Goal: Task Accomplishment & Management: Complete application form

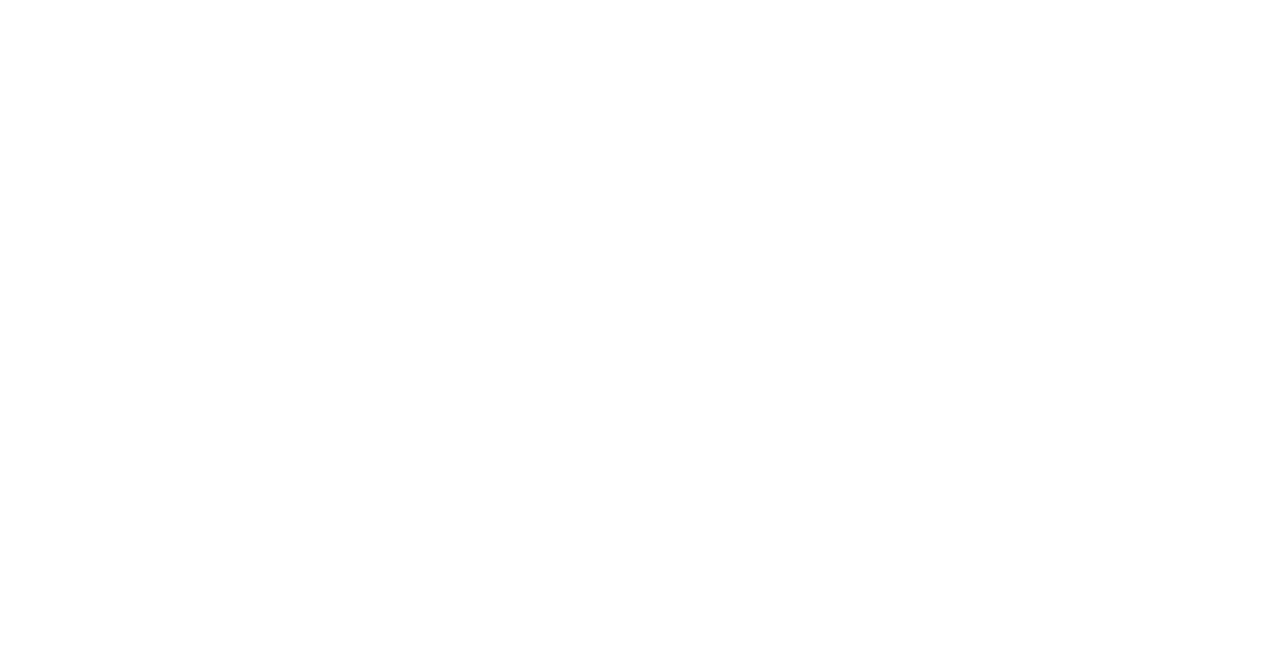
select select "Song"
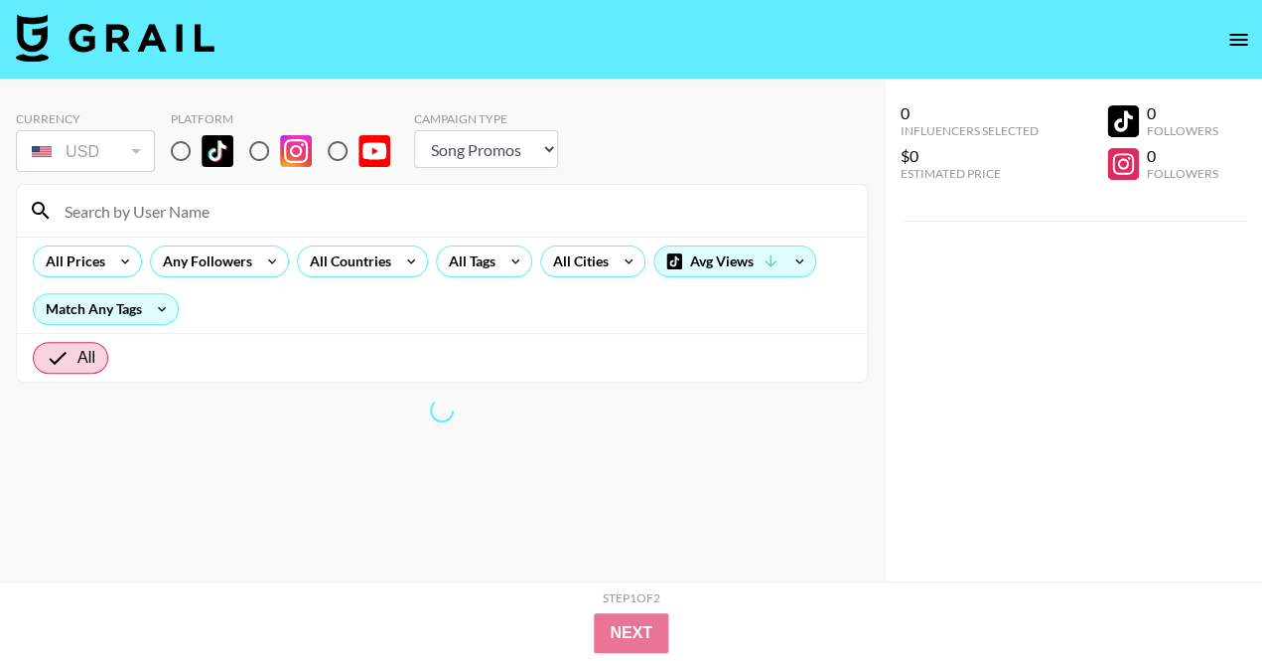
click at [186, 149] on input "radio" at bounding box center [181, 151] width 42 height 42
radio input "true"
click at [100, 255] on div "All Prices" at bounding box center [71, 261] width 75 height 30
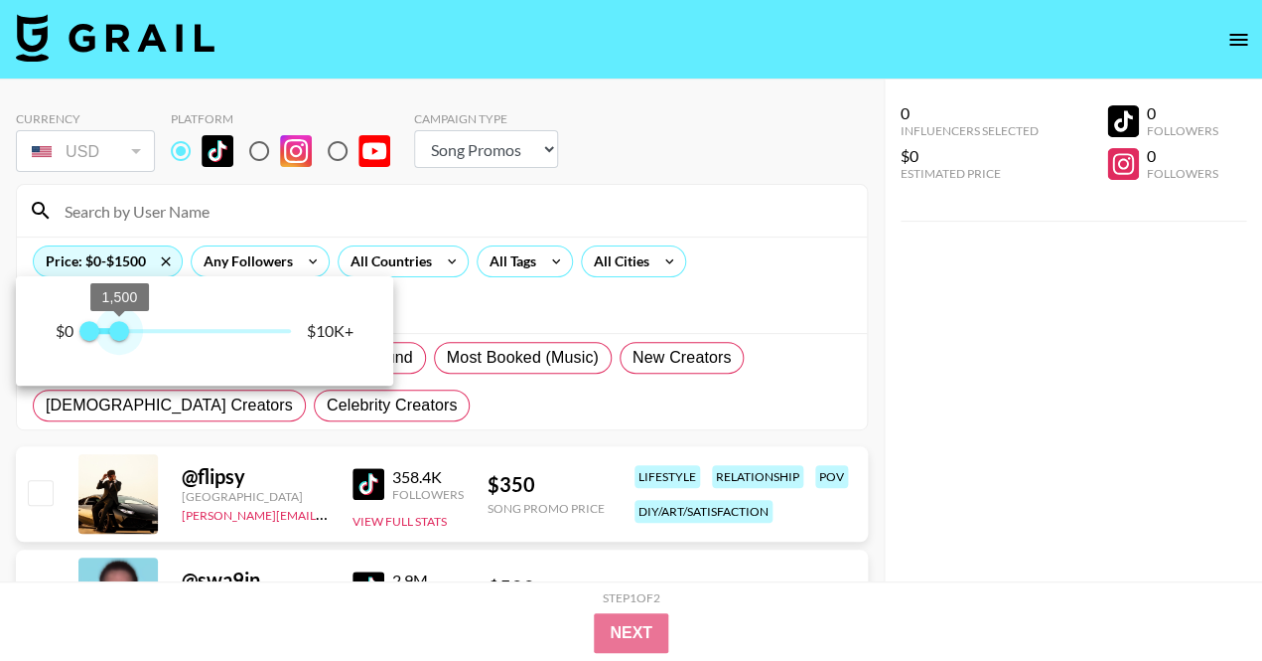
drag, startPoint x: 279, startPoint y: 331, endPoint x: 121, endPoint y: 330, distance: 157.9
click at [121, 330] on span "1,500" at bounding box center [119, 331] width 20 height 20
type input "750"
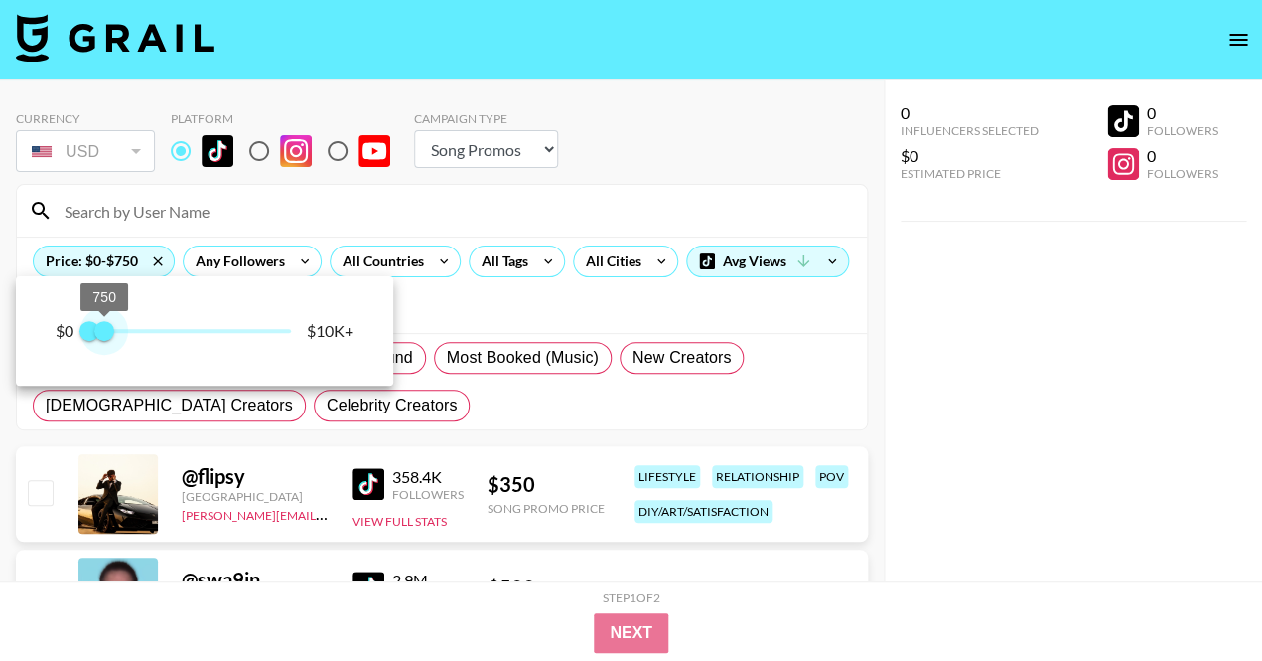
drag, startPoint x: 121, startPoint y: 330, endPoint x: 105, endPoint y: 330, distance: 15.9
click at [105, 330] on span "750" at bounding box center [104, 331] width 20 height 20
click at [212, 207] on div at bounding box center [631, 330] width 1262 height 661
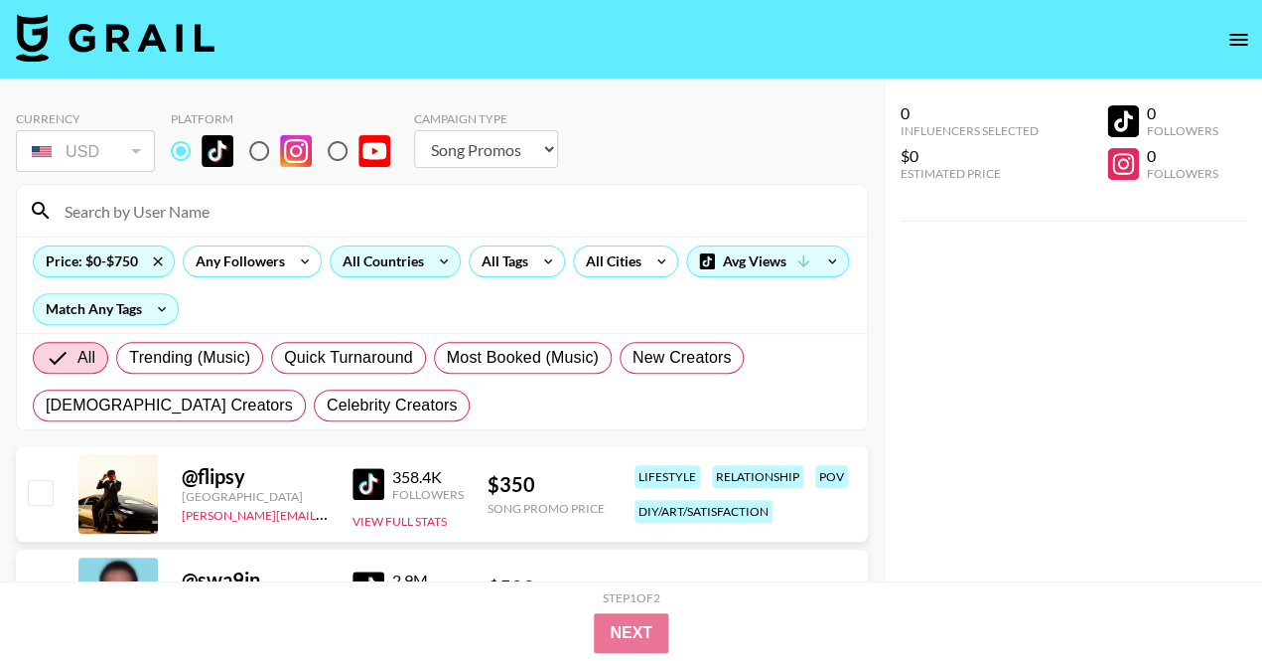
click at [400, 276] on div "All Countries" at bounding box center [395, 261] width 131 height 32
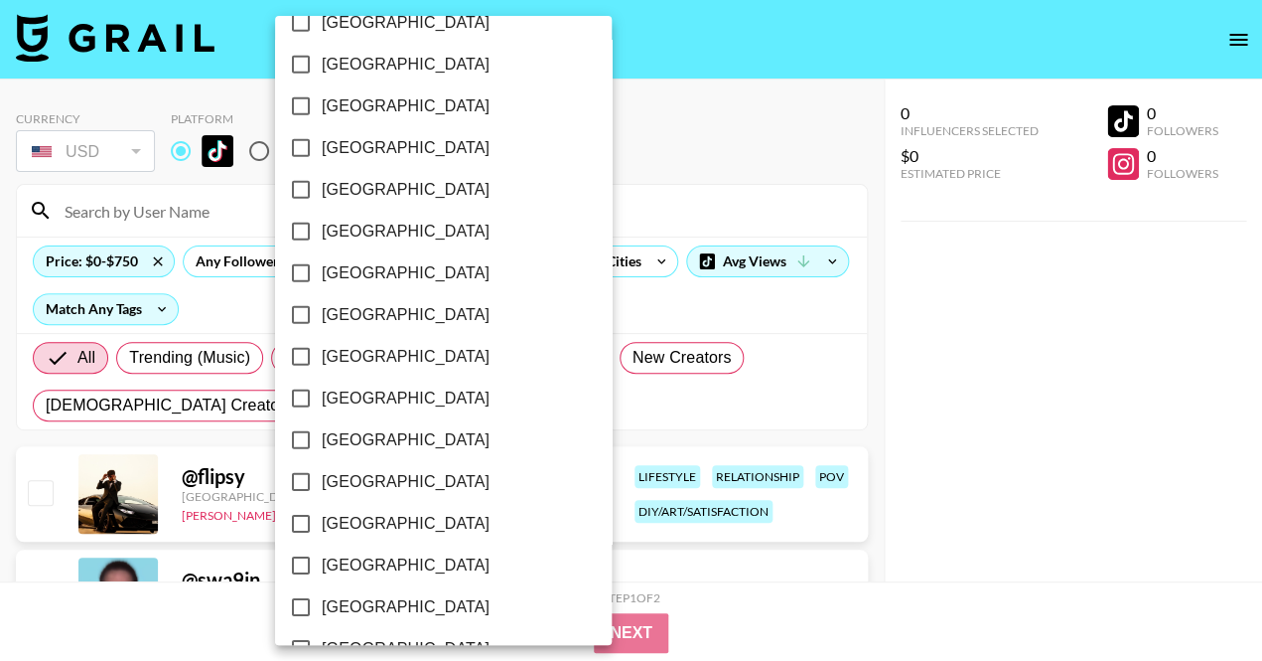
scroll to position [1489, 0]
checkbox input "true"
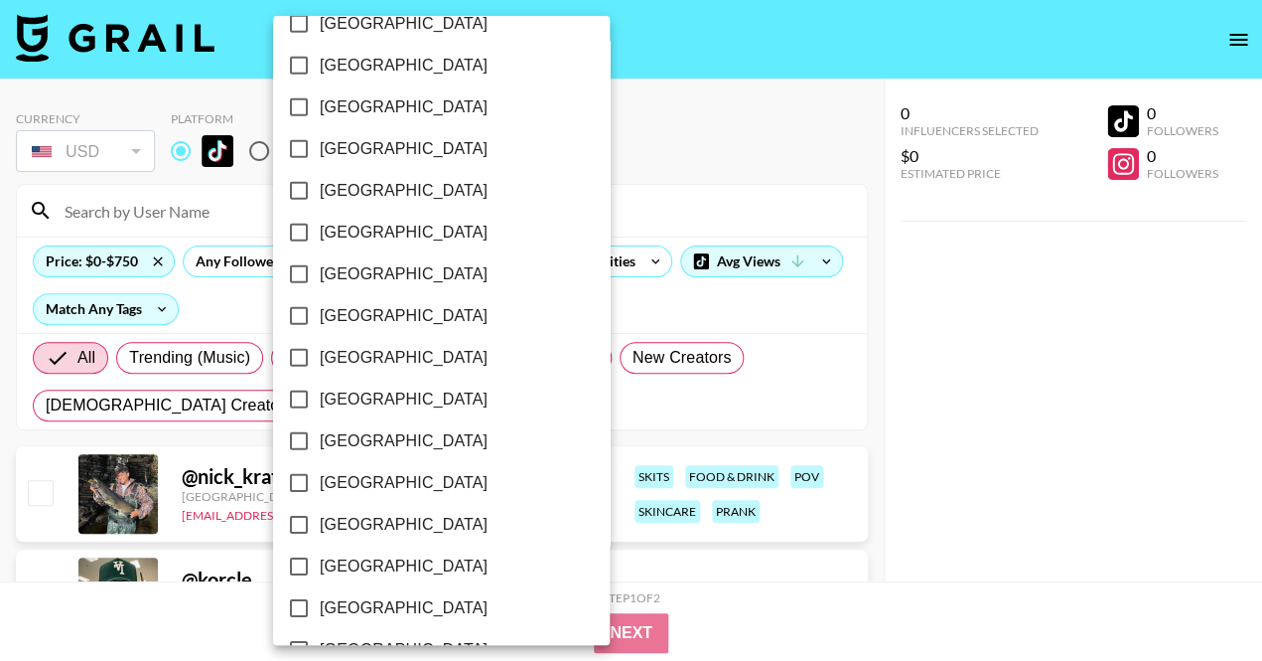
click at [851, 376] on div at bounding box center [631, 330] width 1262 height 661
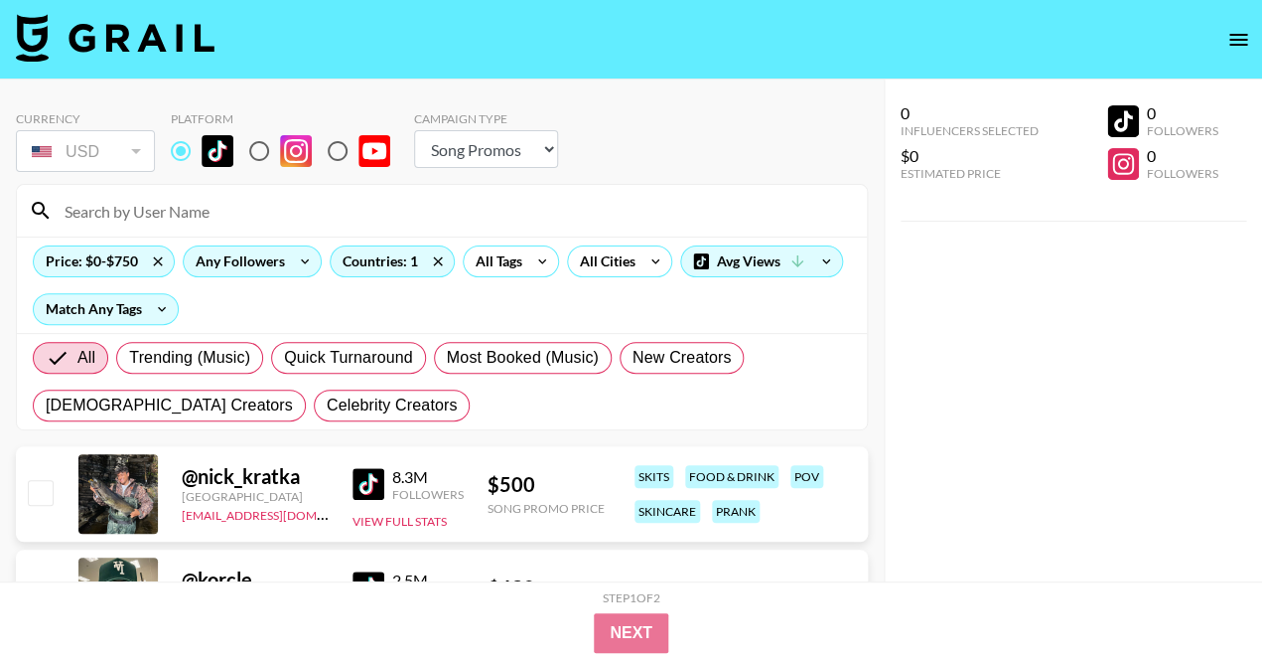
click at [289, 254] on icon at bounding box center [305, 261] width 32 height 30
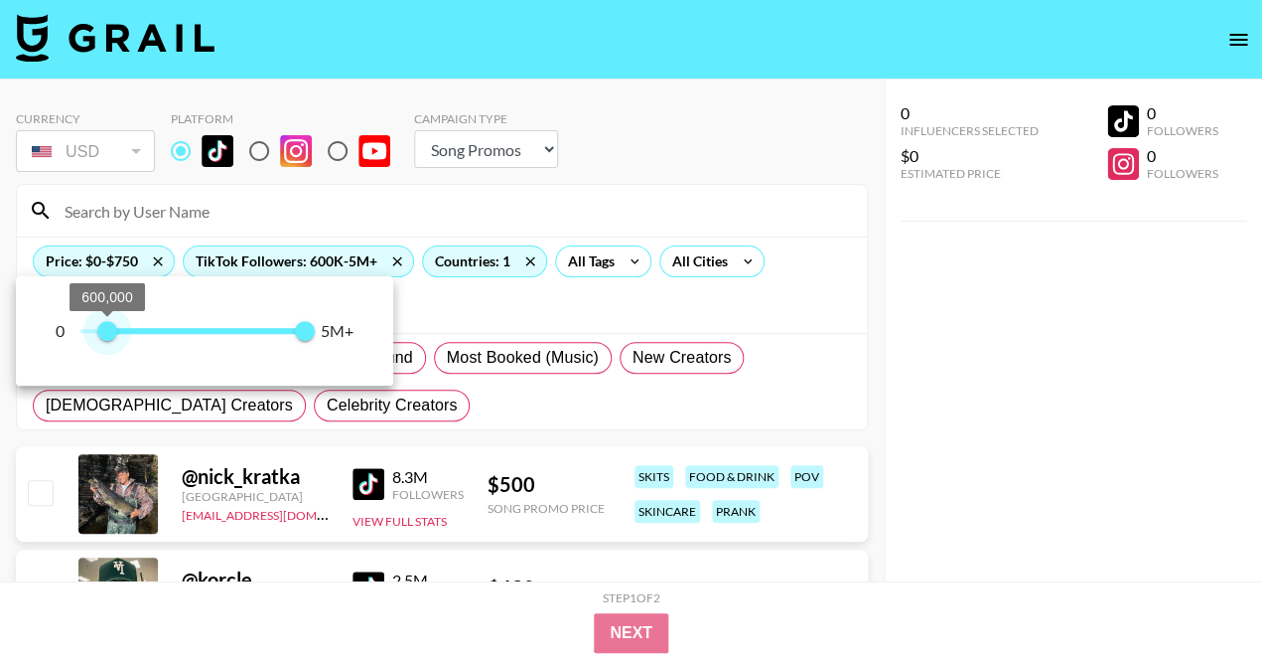
type input "500000"
drag, startPoint x: 78, startPoint y: 331, endPoint x: 105, endPoint y: 328, distance: 27.0
click at [105, 328] on span "500,000" at bounding box center [103, 331] width 20 height 20
click at [536, 313] on div at bounding box center [631, 330] width 1262 height 661
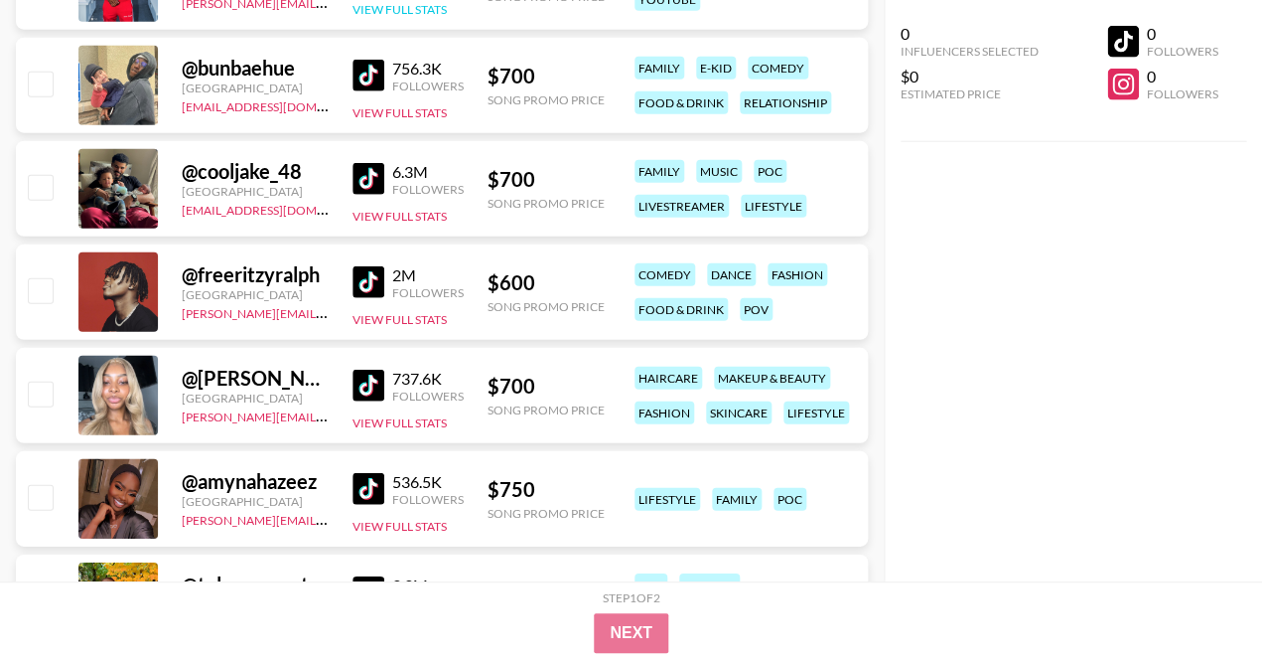
scroll to position [1587, 0]
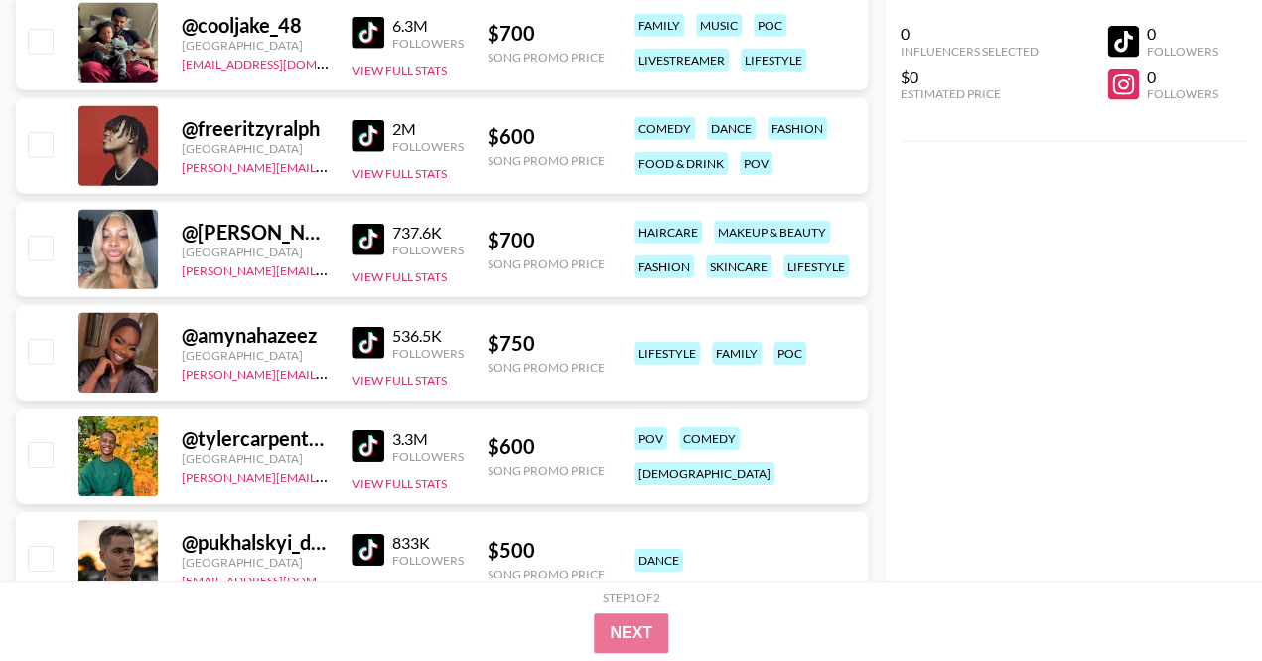
click at [364, 233] on img at bounding box center [369, 239] width 32 height 32
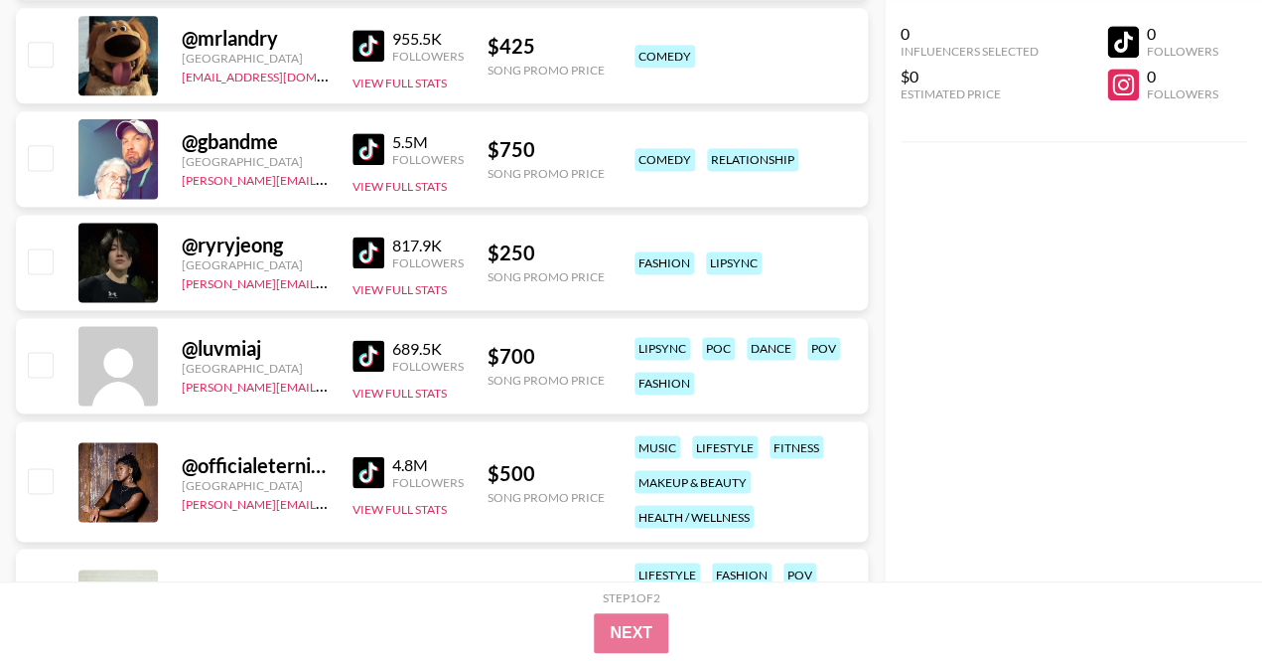
scroll to position [3114, 0]
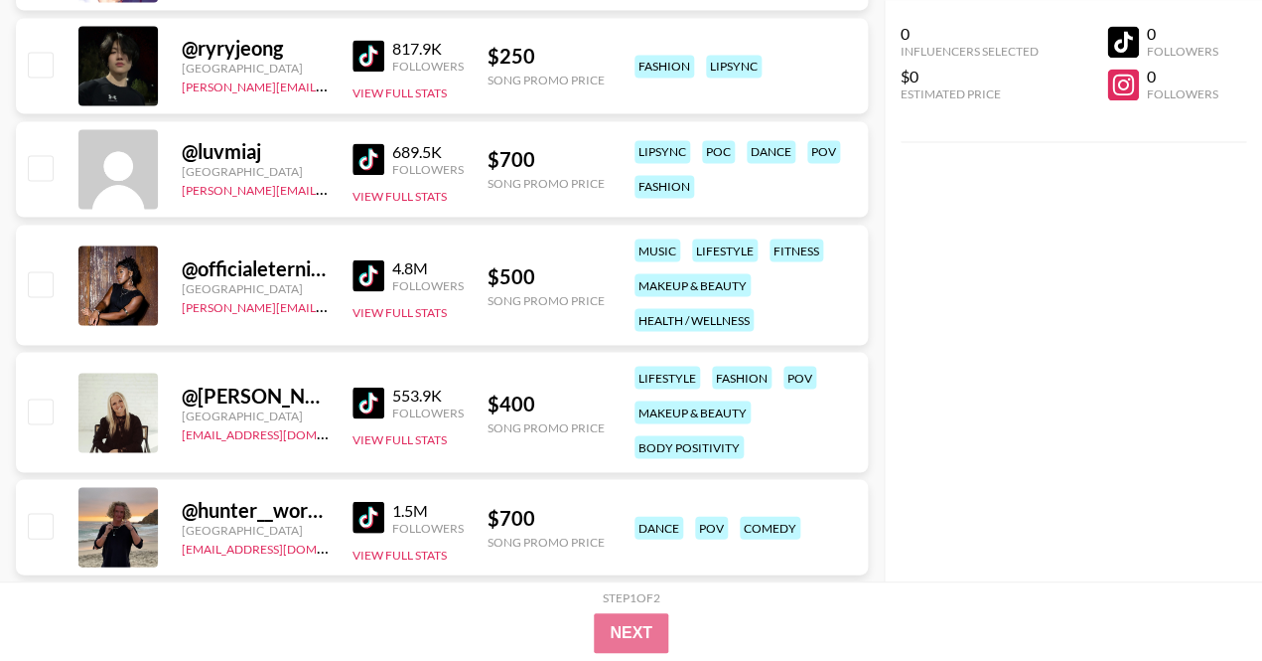
click at [377, 270] on img at bounding box center [369, 275] width 32 height 32
click at [43, 279] on input "checkbox" at bounding box center [40, 283] width 24 height 24
checkbox input "true"
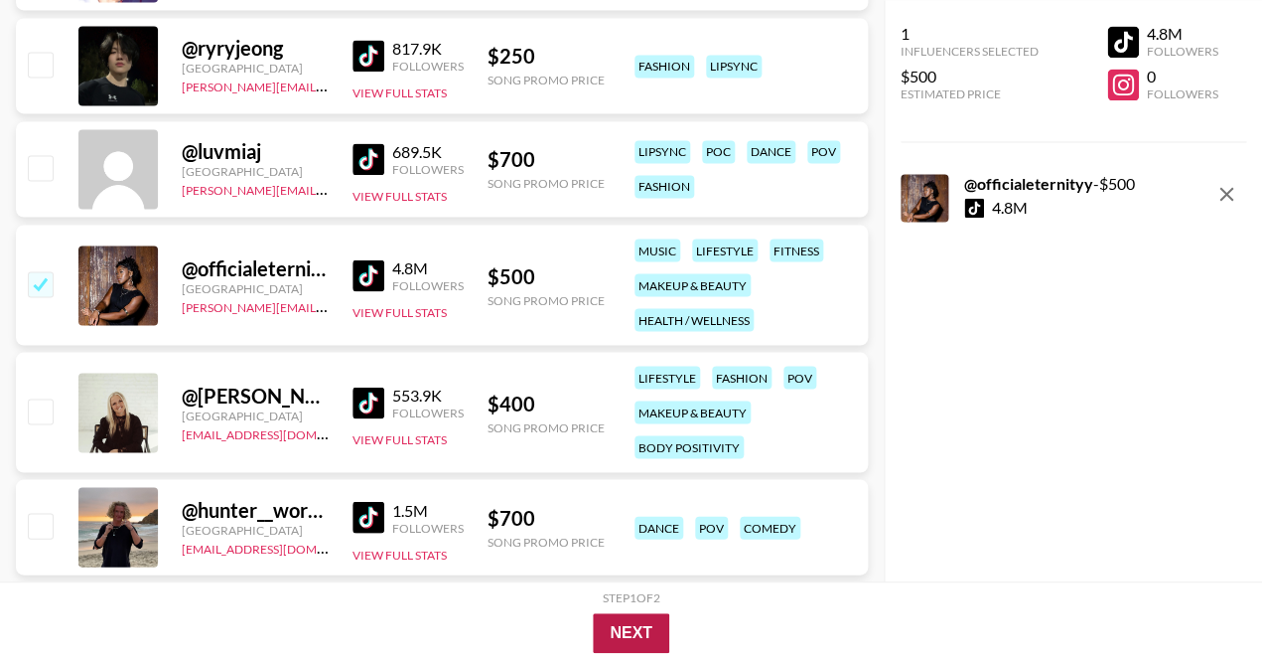
click at [625, 629] on button "Next" at bounding box center [631, 633] width 76 height 40
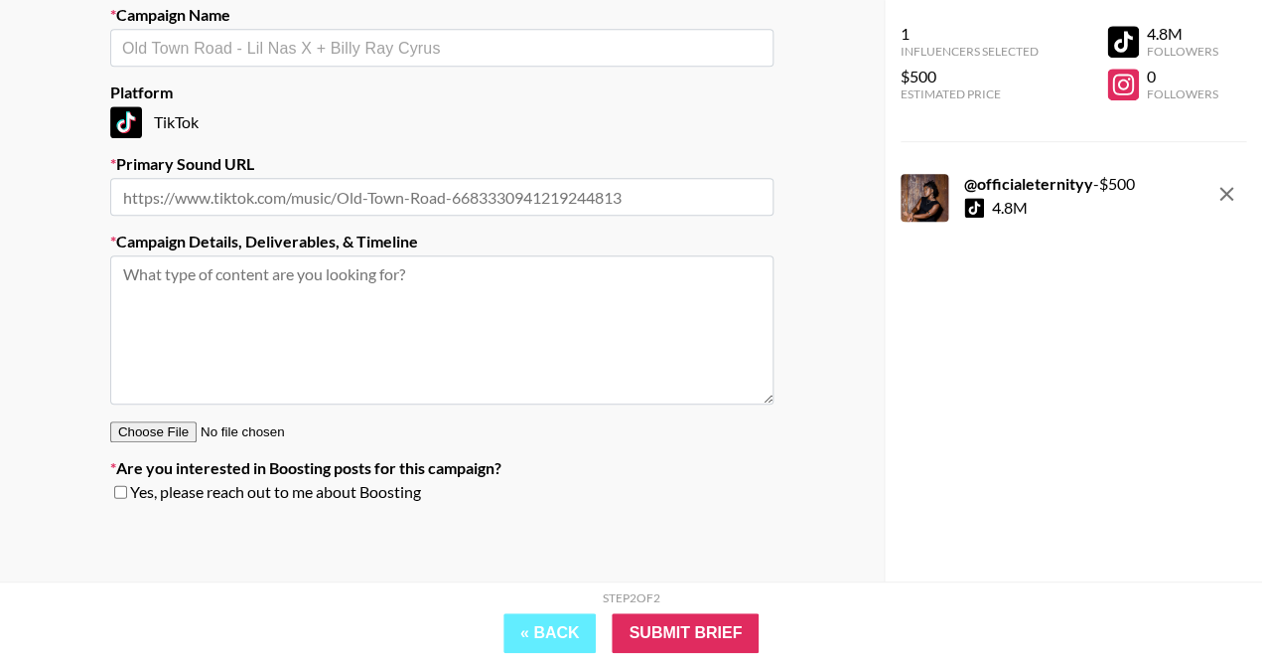
scroll to position [79, 0]
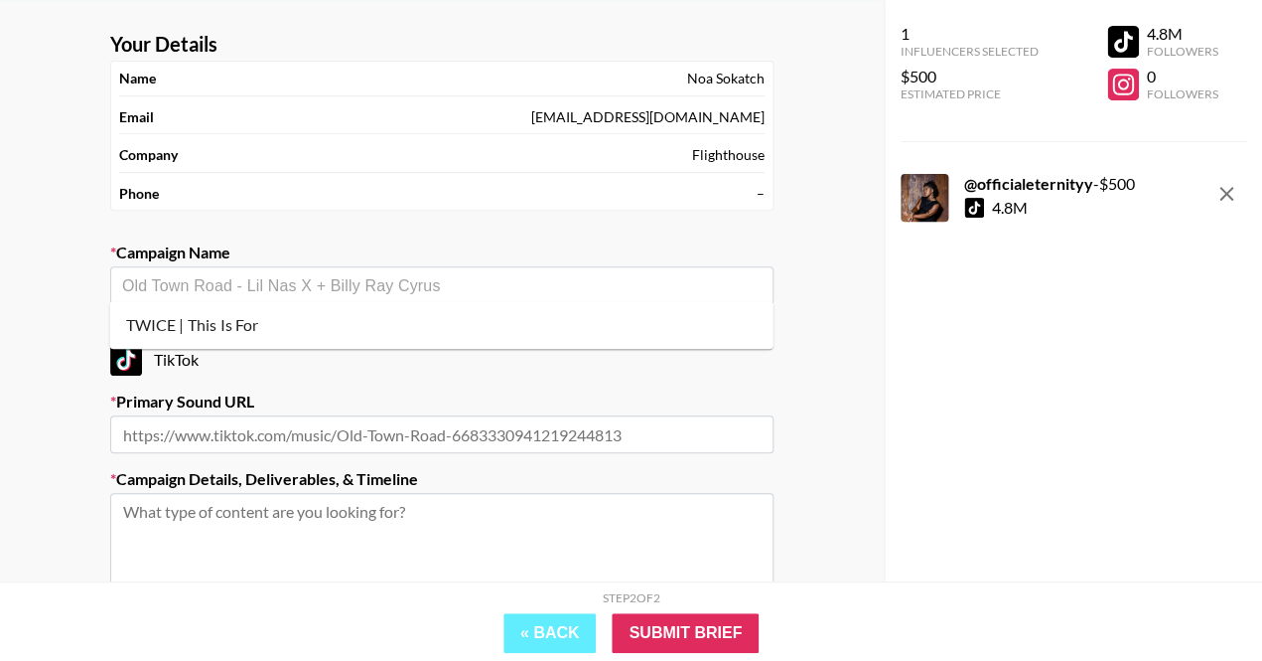
click at [457, 284] on input "text" at bounding box center [442, 285] width 640 height 23
paste input "[URL][DOMAIN_NAME]"
type input "[URL][DOMAIN_NAME]"
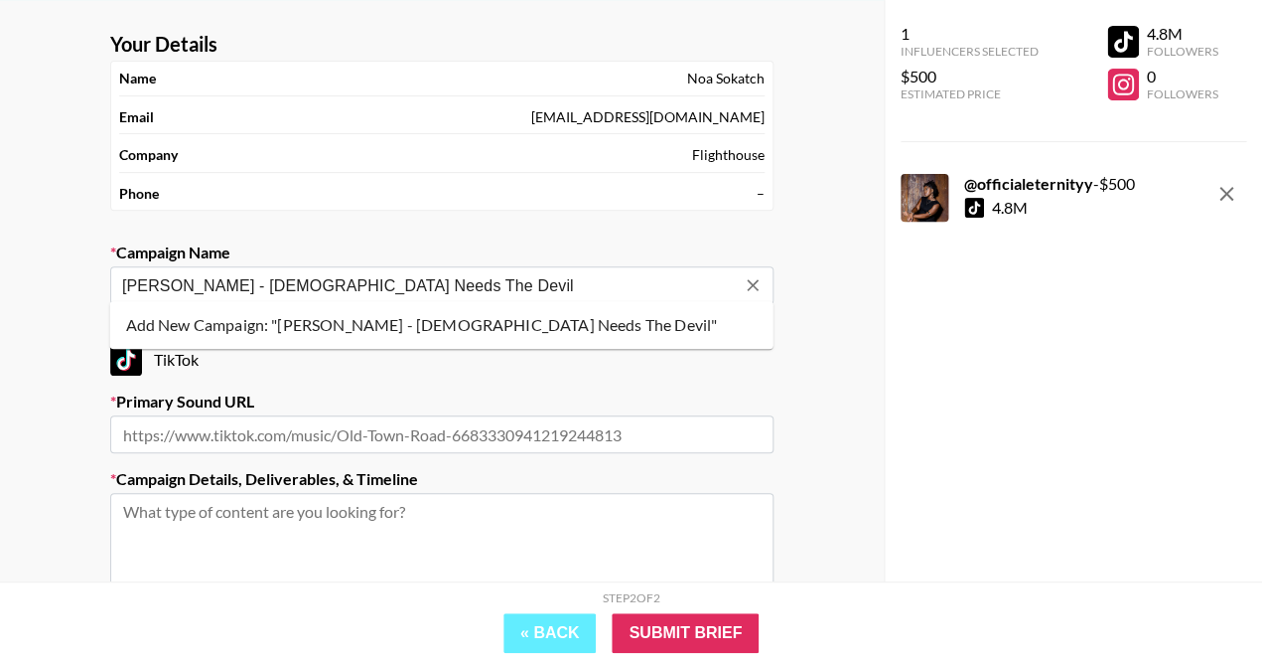
click at [270, 331] on li "Add New Campaign: "[PERSON_NAME] - [DEMOGRAPHIC_DATA] Needs The Devil"" at bounding box center [442, 325] width 664 height 32
type input "[PERSON_NAME] - [DEMOGRAPHIC_DATA] Needs The Devil"
click at [241, 417] on input "text" at bounding box center [442, 434] width 664 height 38
paste input "[URL][DOMAIN_NAME]"
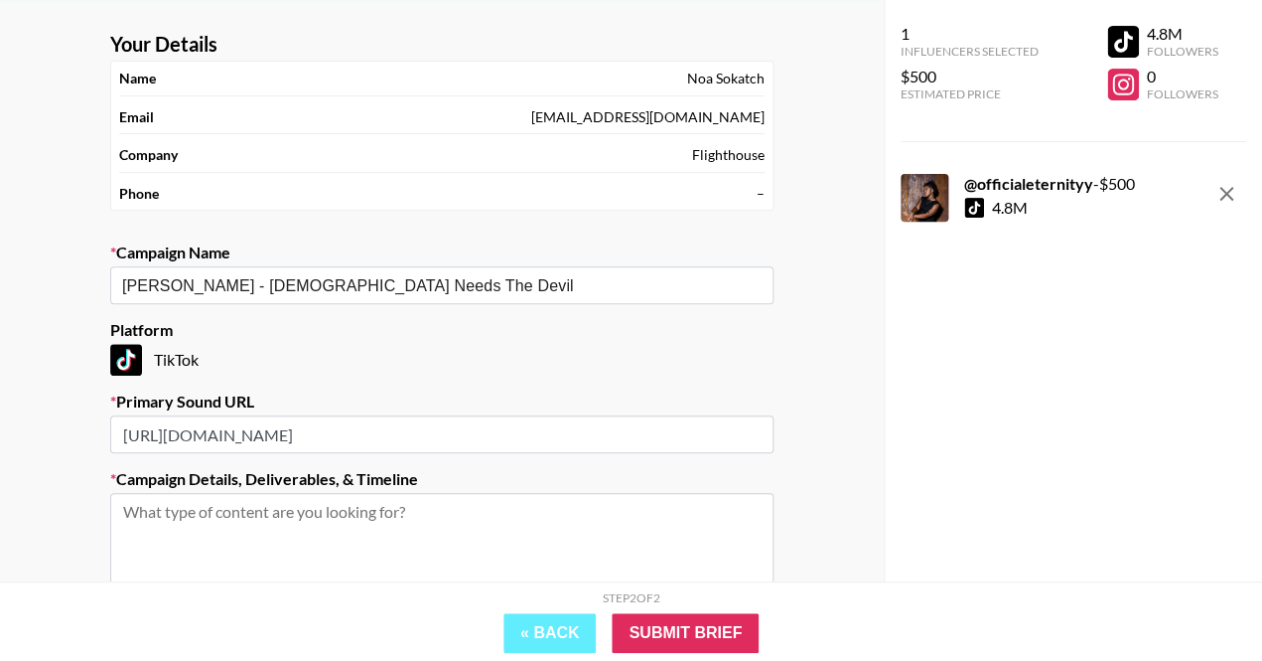
type input "[URL][DOMAIN_NAME]"
click at [231, 523] on textarea at bounding box center [442, 567] width 664 height 149
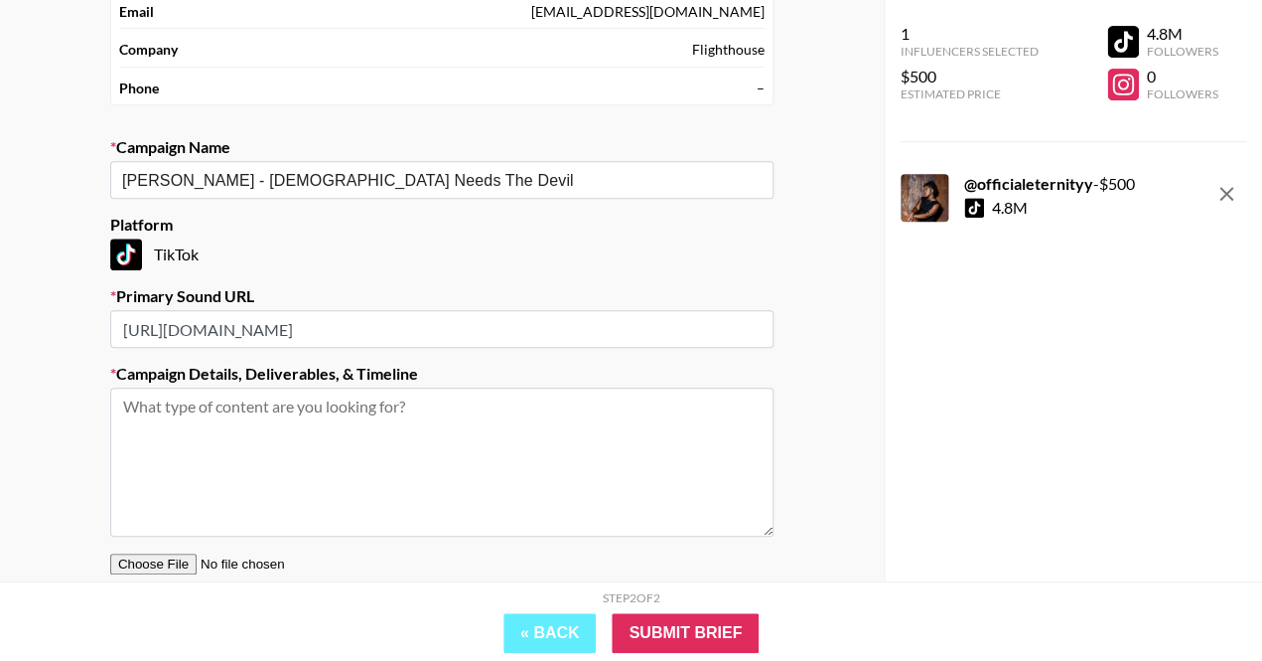
scroll to position [186, 0]
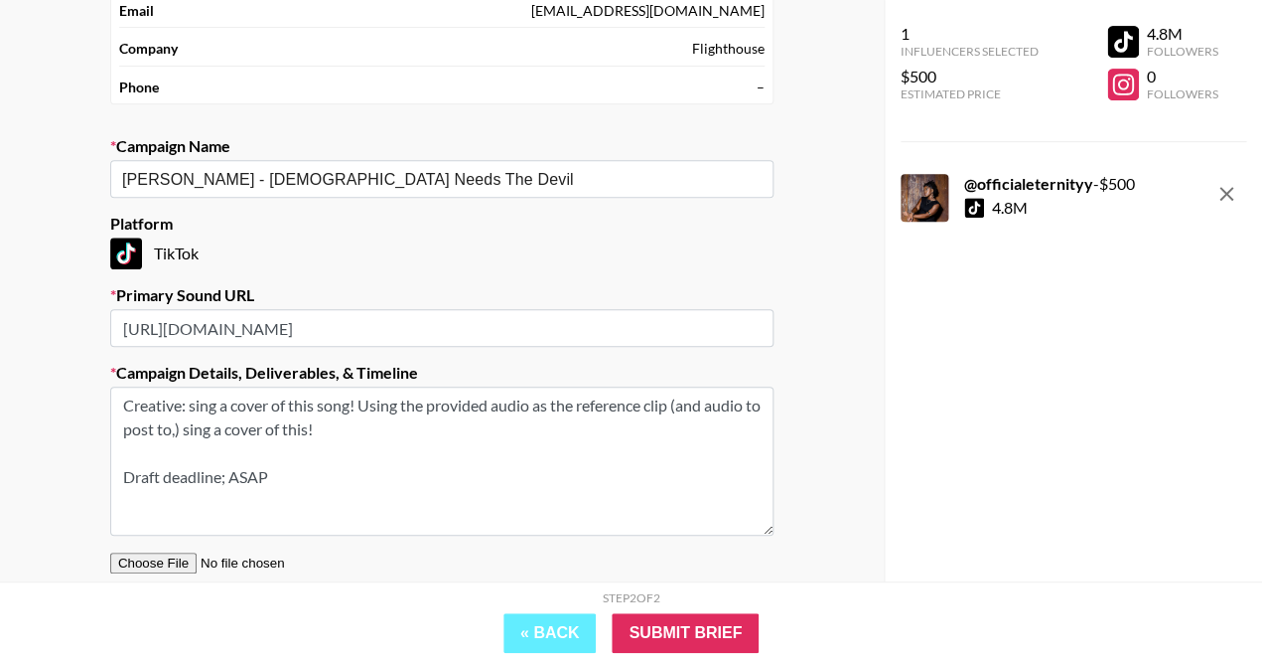
click at [228, 470] on textarea "Creative: sing a cover of this song! Using the provided audio as the reference …" at bounding box center [442, 460] width 664 height 149
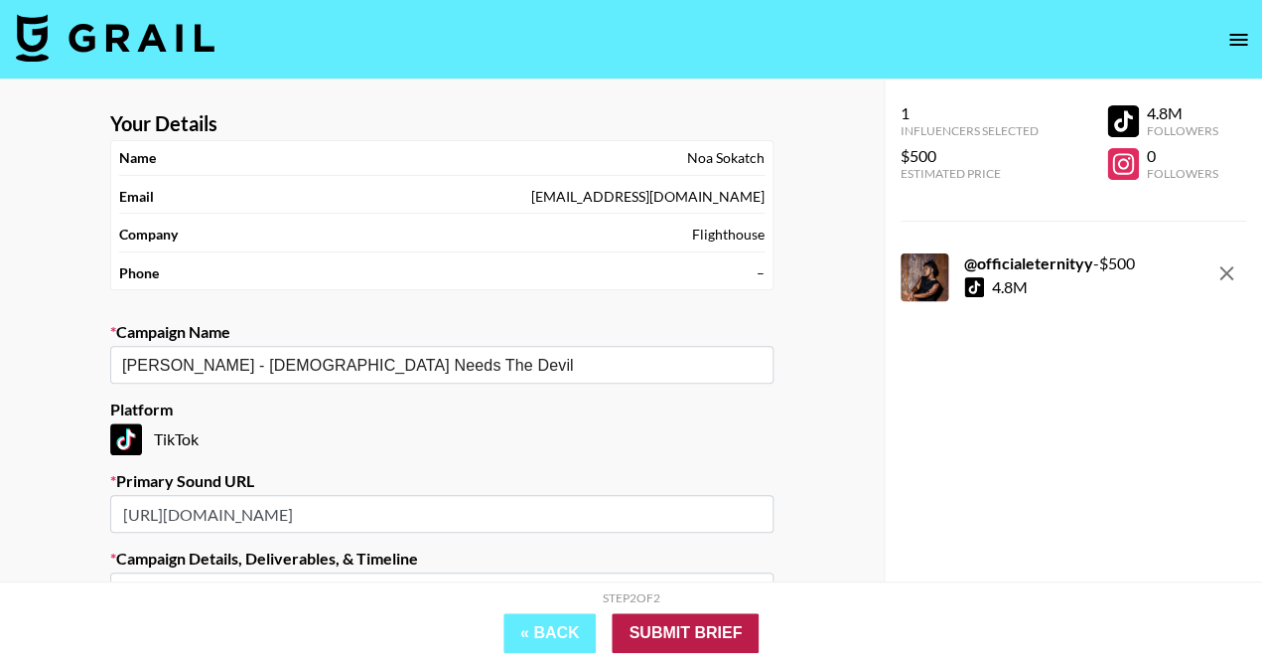
scroll to position [0, 0]
type textarea "Creative: sing a cover of this song! Using the provided audio as the reference …"
click at [686, 631] on input "Submit Brief" at bounding box center [685, 633] width 147 height 40
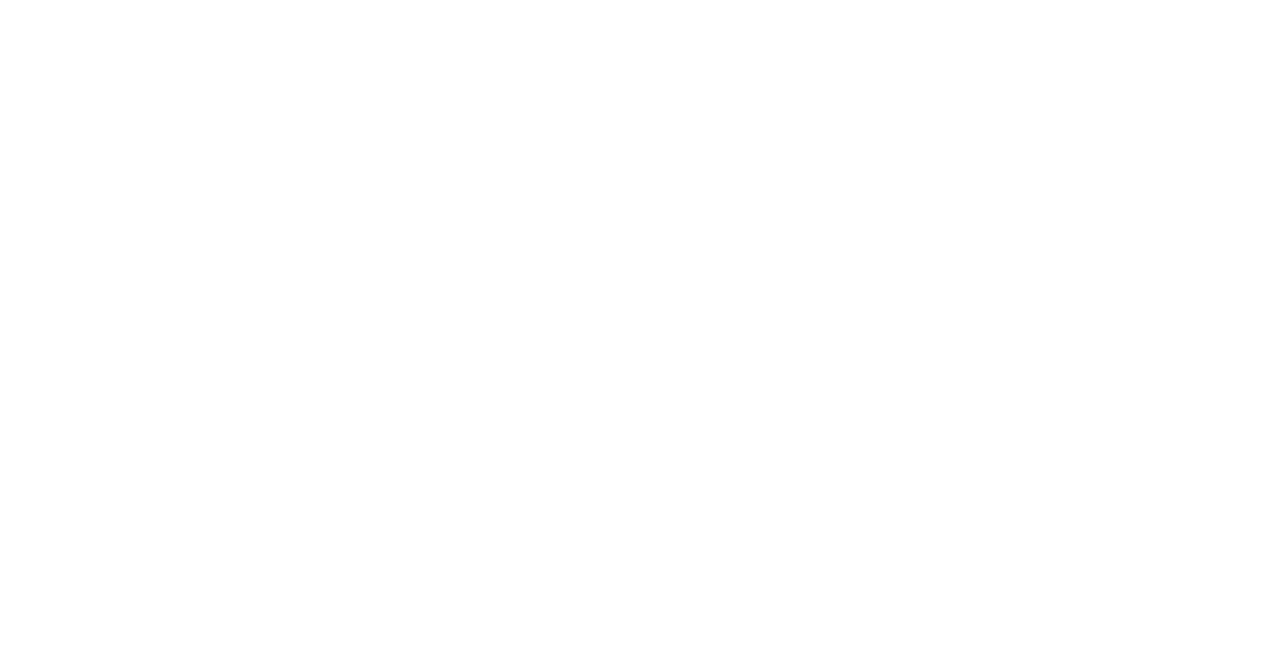
select select "Song"
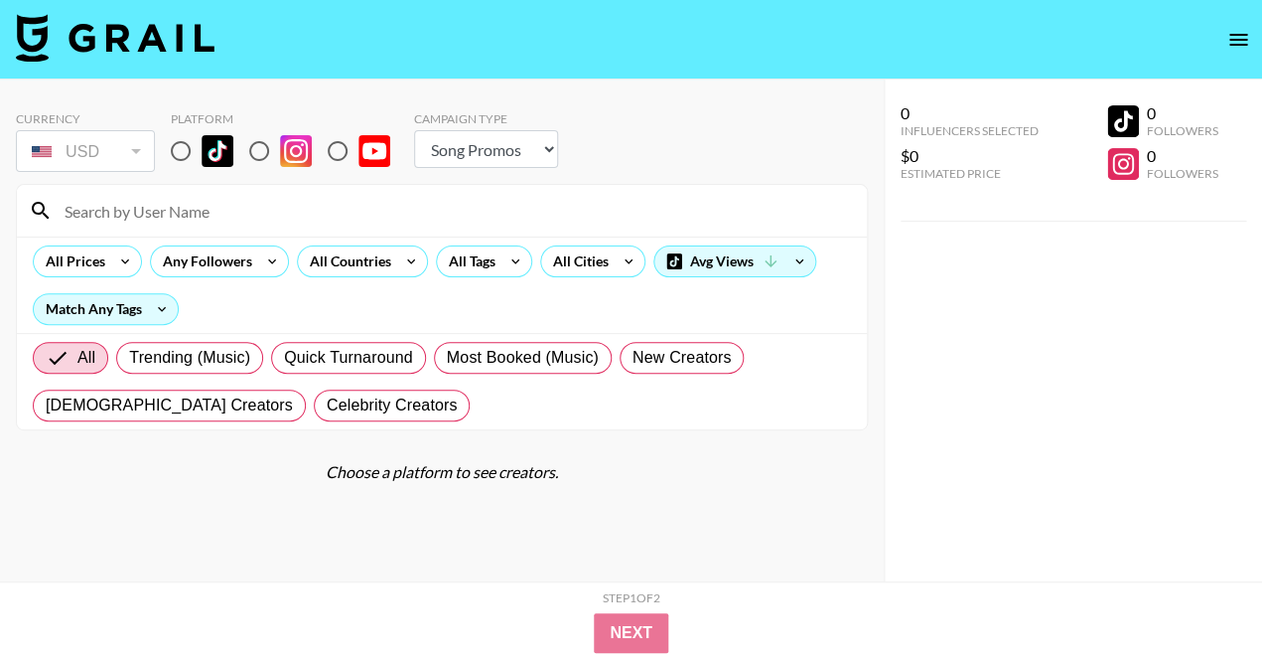
click at [184, 141] on input "radio" at bounding box center [181, 151] width 42 height 42
radio input "true"
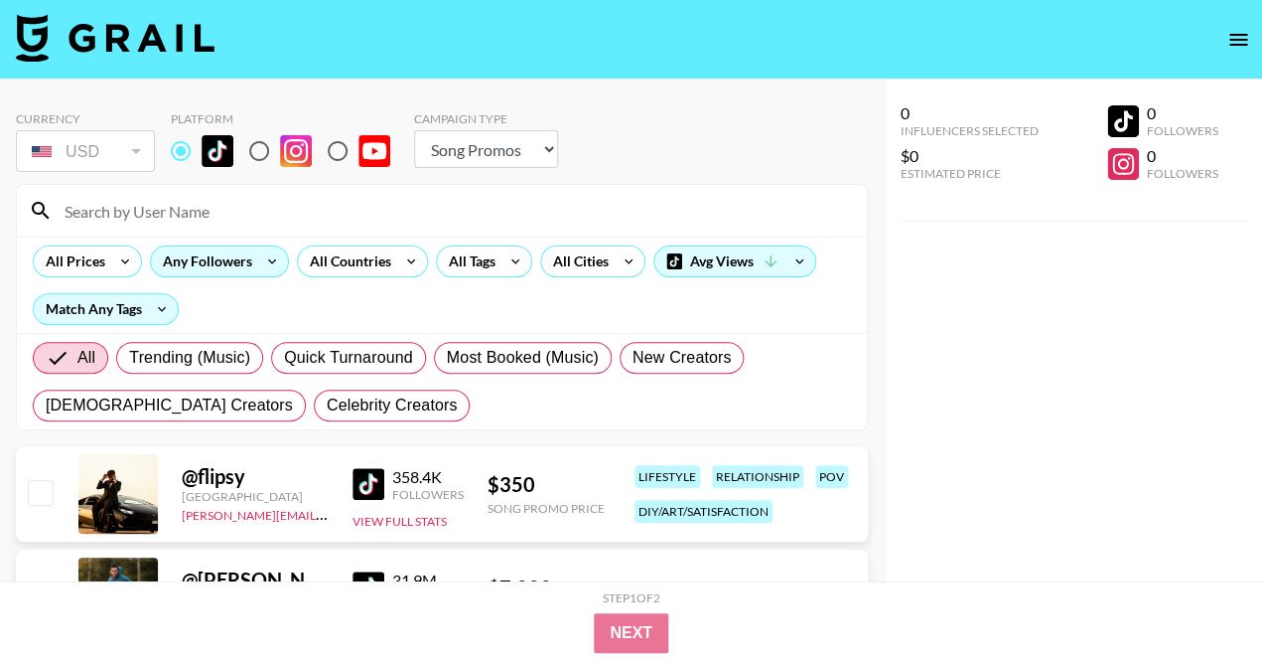
click at [185, 253] on div "Any Followers" at bounding box center [203, 261] width 105 height 30
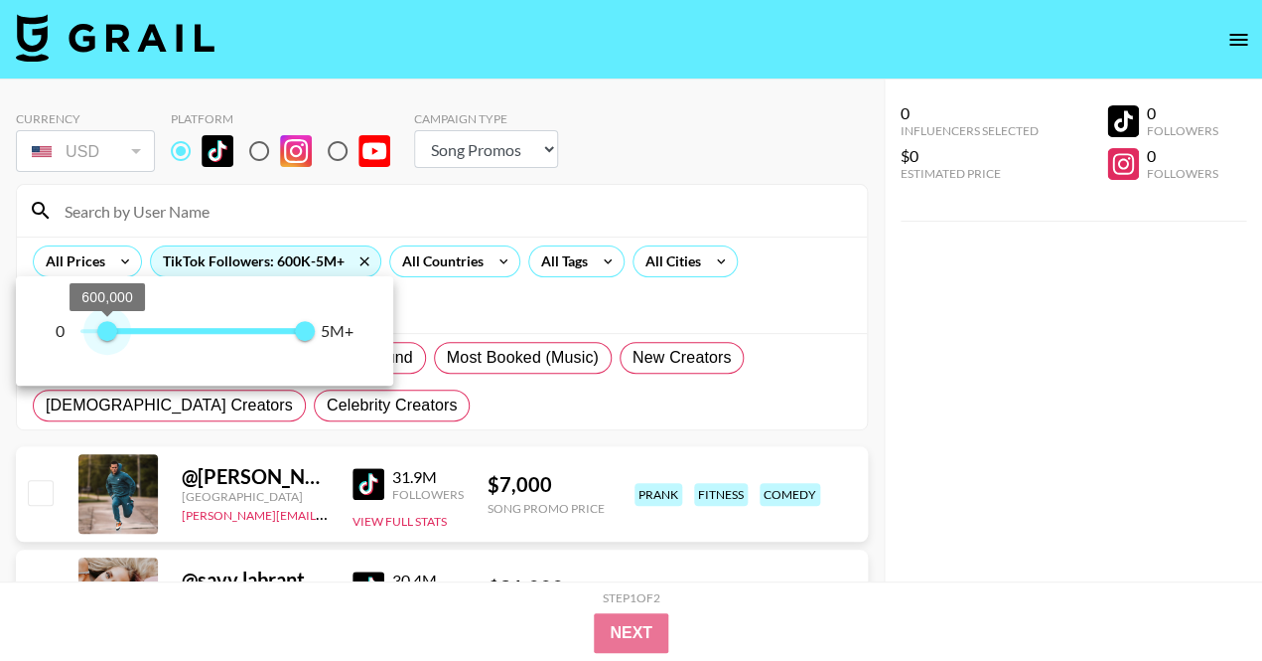
type input "500000"
drag, startPoint x: 80, startPoint y: 325, endPoint x: 104, endPoint y: 318, distance: 24.8
click at [104, 321] on span "500,000" at bounding box center [103, 331] width 20 height 20
click at [137, 207] on div at bounding box center [631, 330] width 1262 height 661
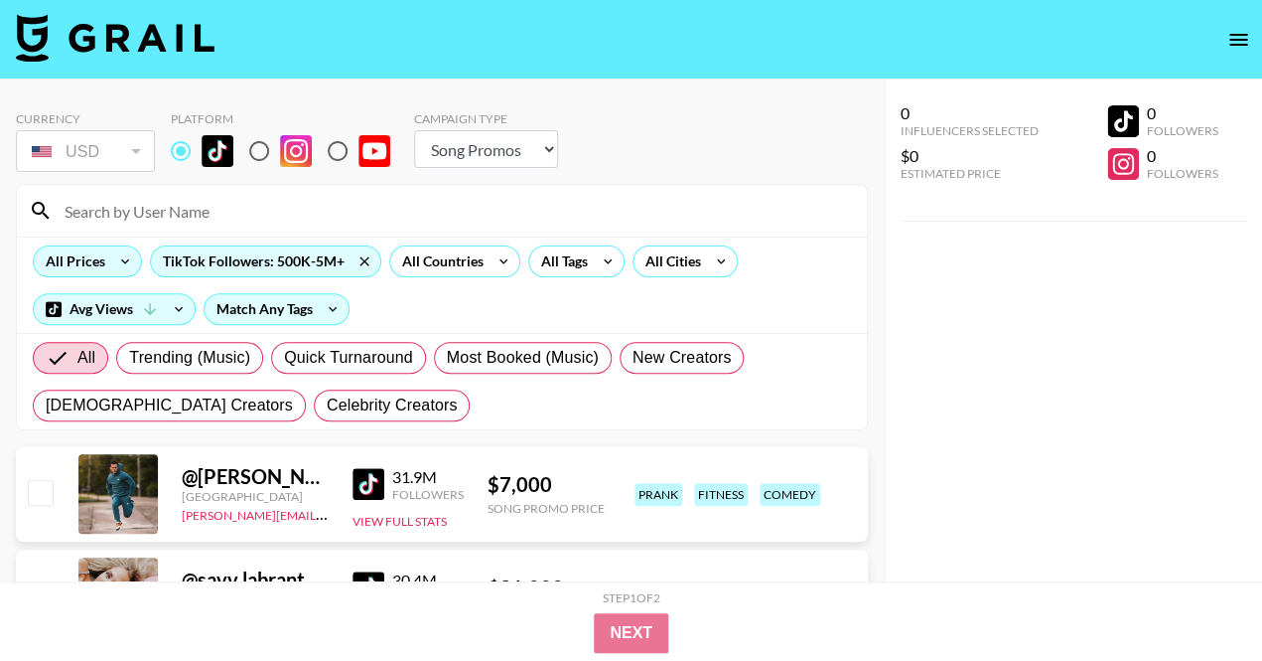
click at [130, 255] on icon at bounding box center [125, 261] width 32 height 30
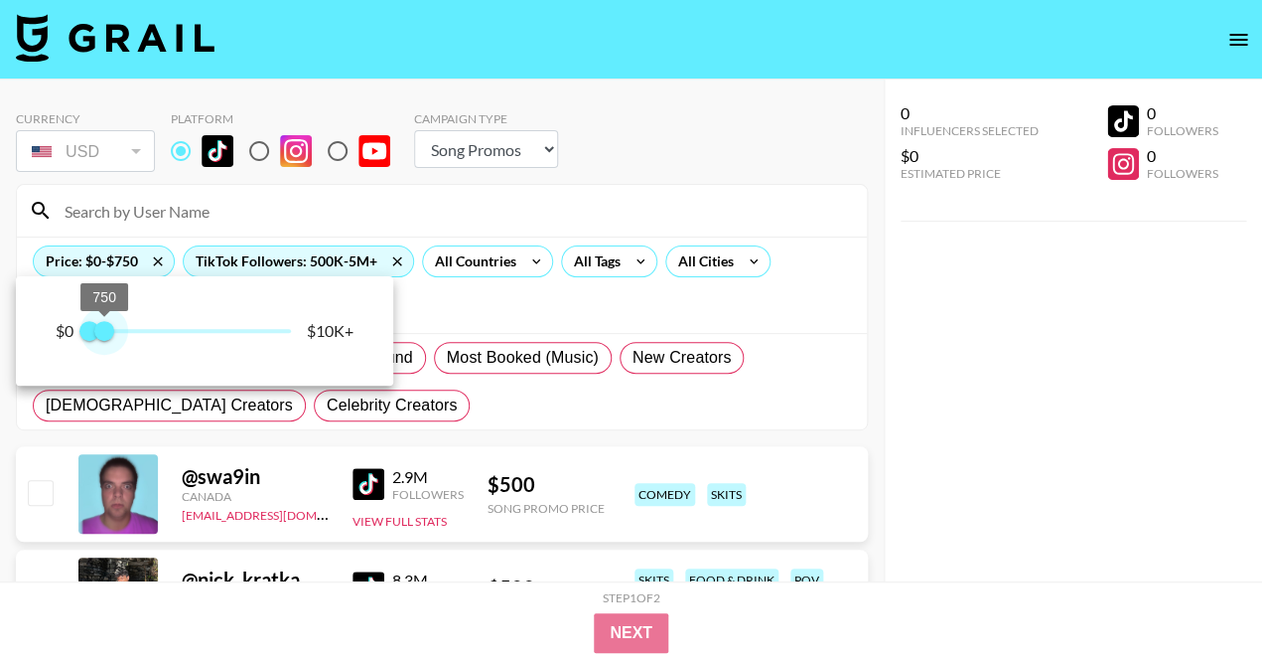
type input "750"
drag, startPoint x: 293, startPoint y: 329, endPoint x: 104, endPoint y: 323, distance: 188.8
click at [104, 323] on span "750" at bounding box center [104, 331] width 20 height 20
click at [448, 213] on div at bounding box center [631, 330] width 1262 height 661
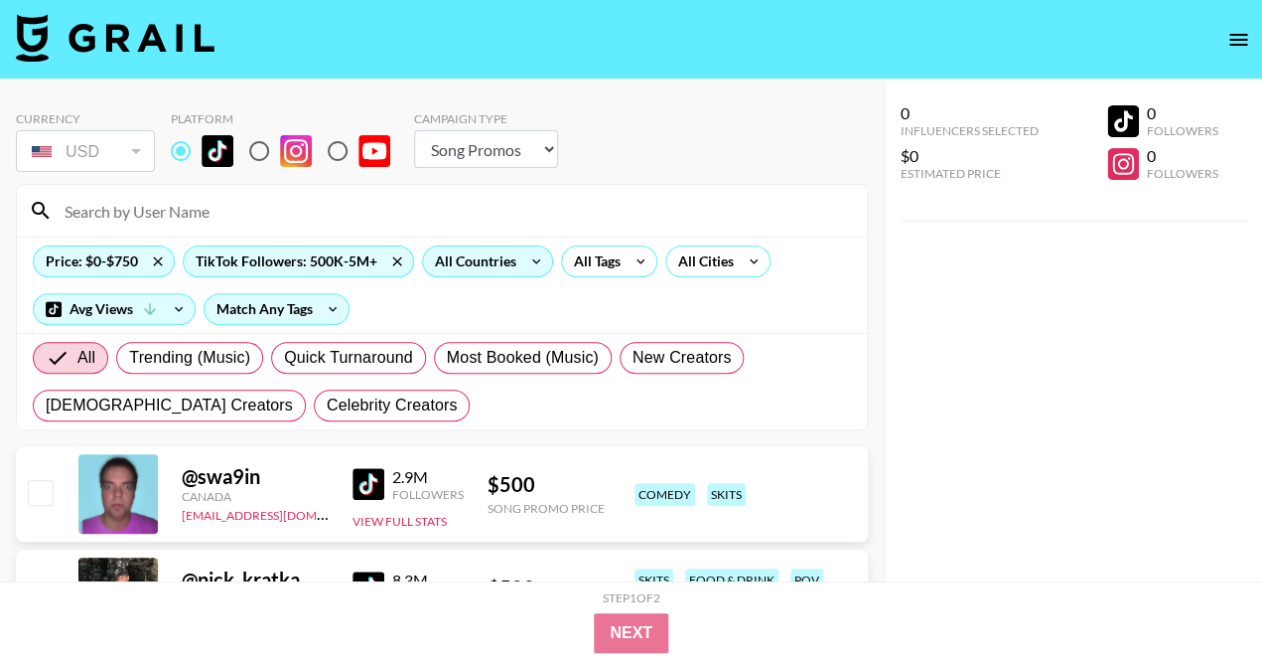
click at [472, 257] on div "All Countries" at bounding box center [471, 261] width 97 height 30
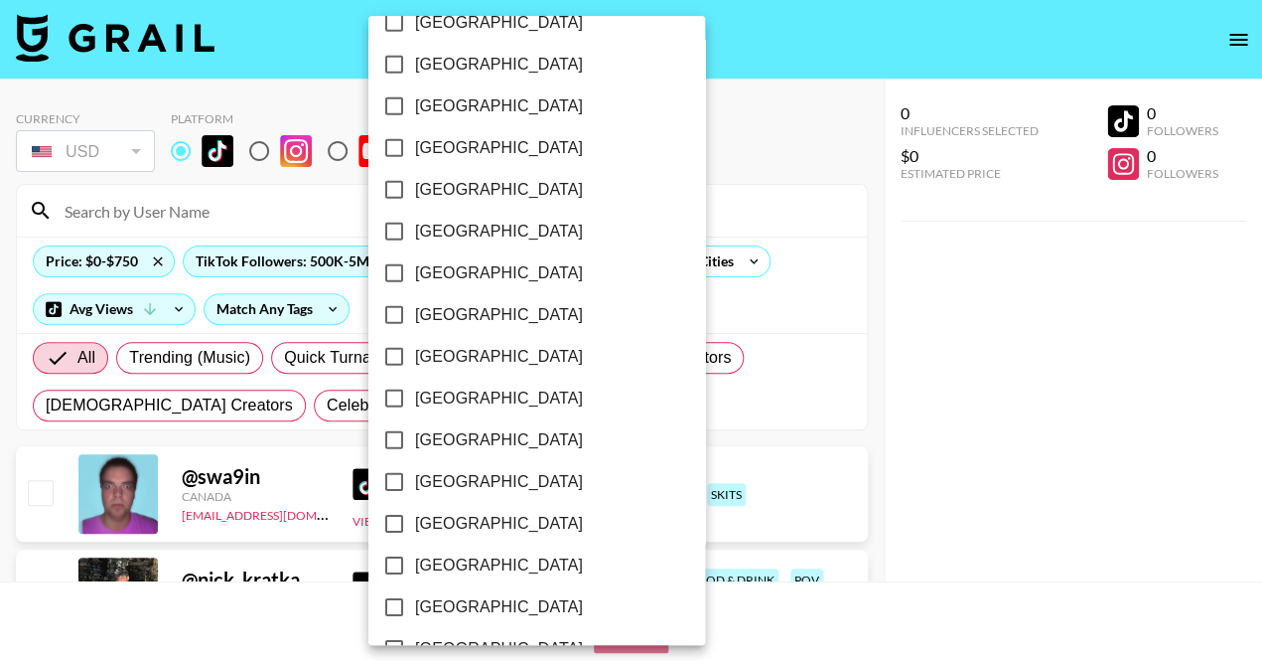
scroll to position [1489, 0]
checkbox input "true"
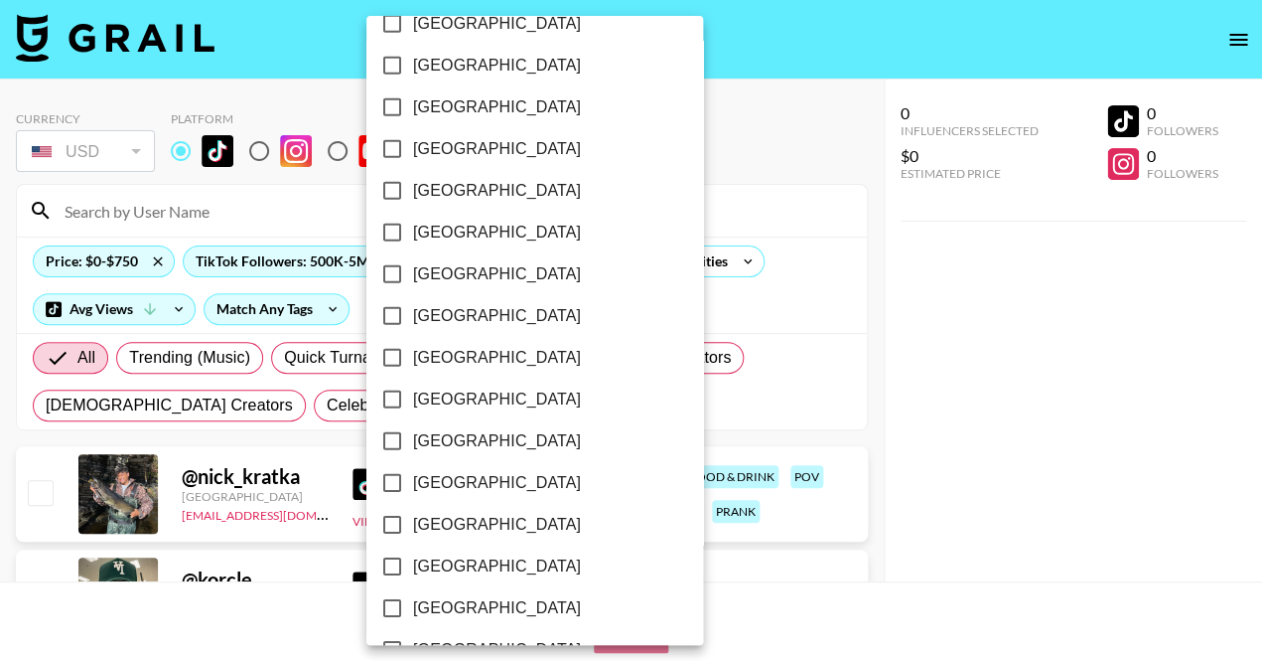
click at [905, 346] on div at bounding box center [631, 330] width 1262 height 661
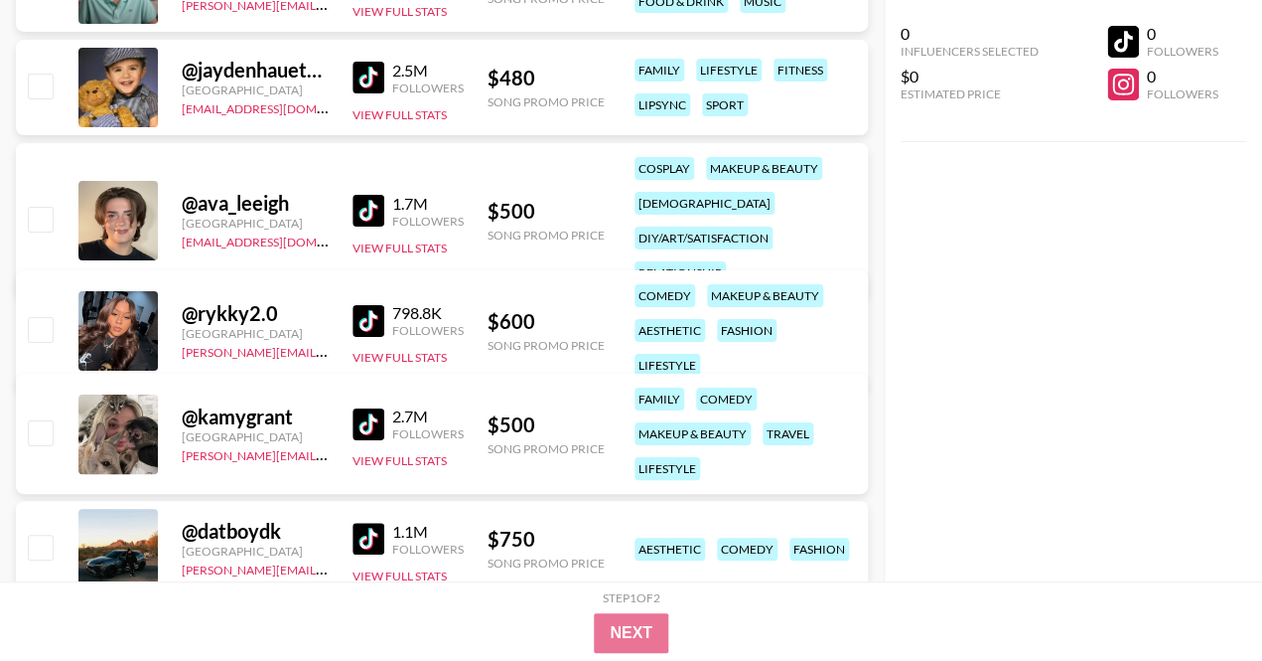
scroll to position [4283, 0]
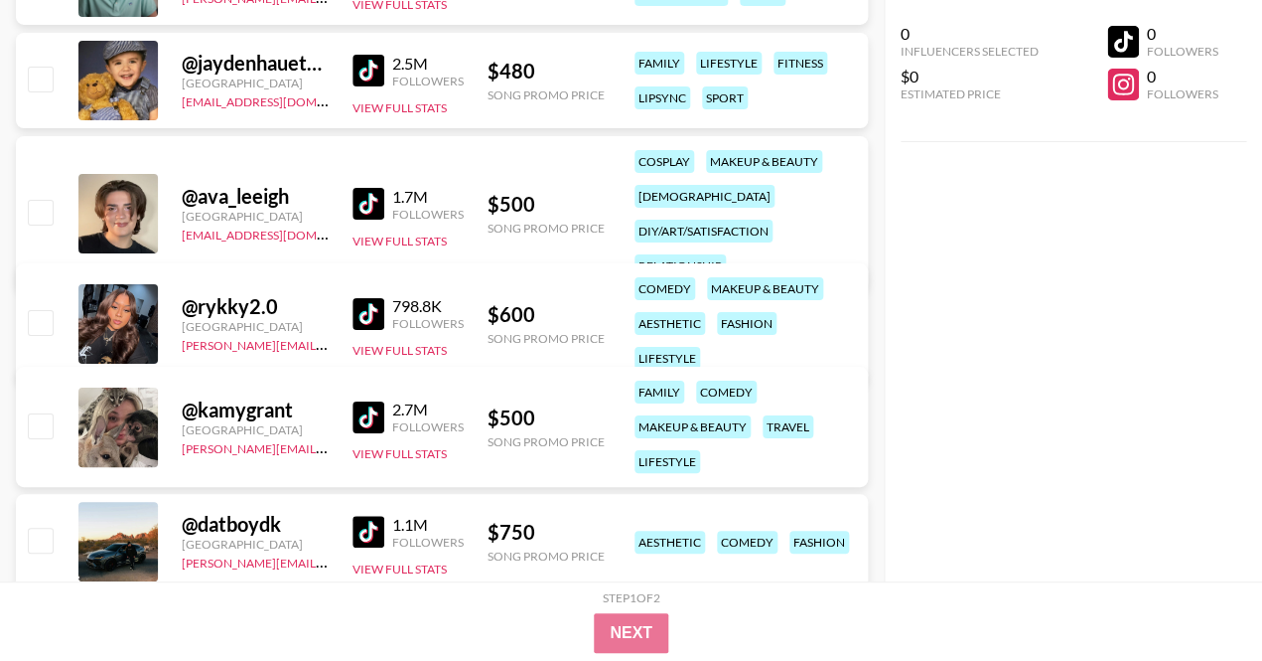
click at [370, 311] on img at bounding box center [369, 314] width 32 height 32
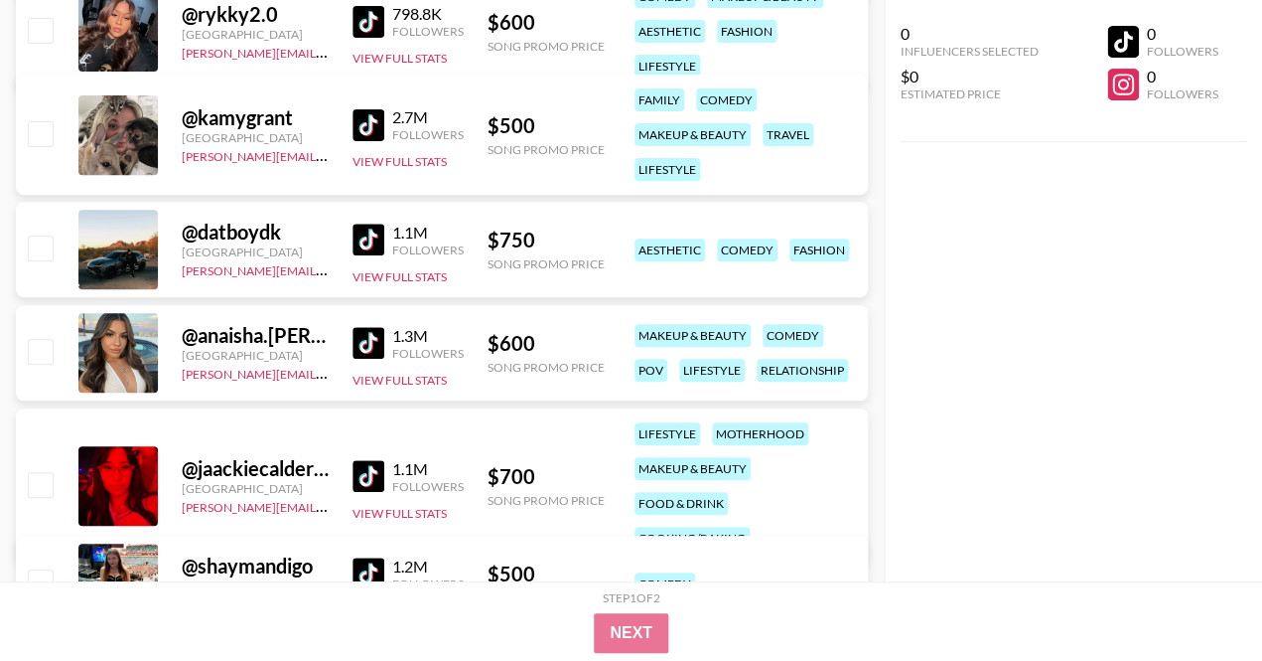
scroll to position [4476, 0]
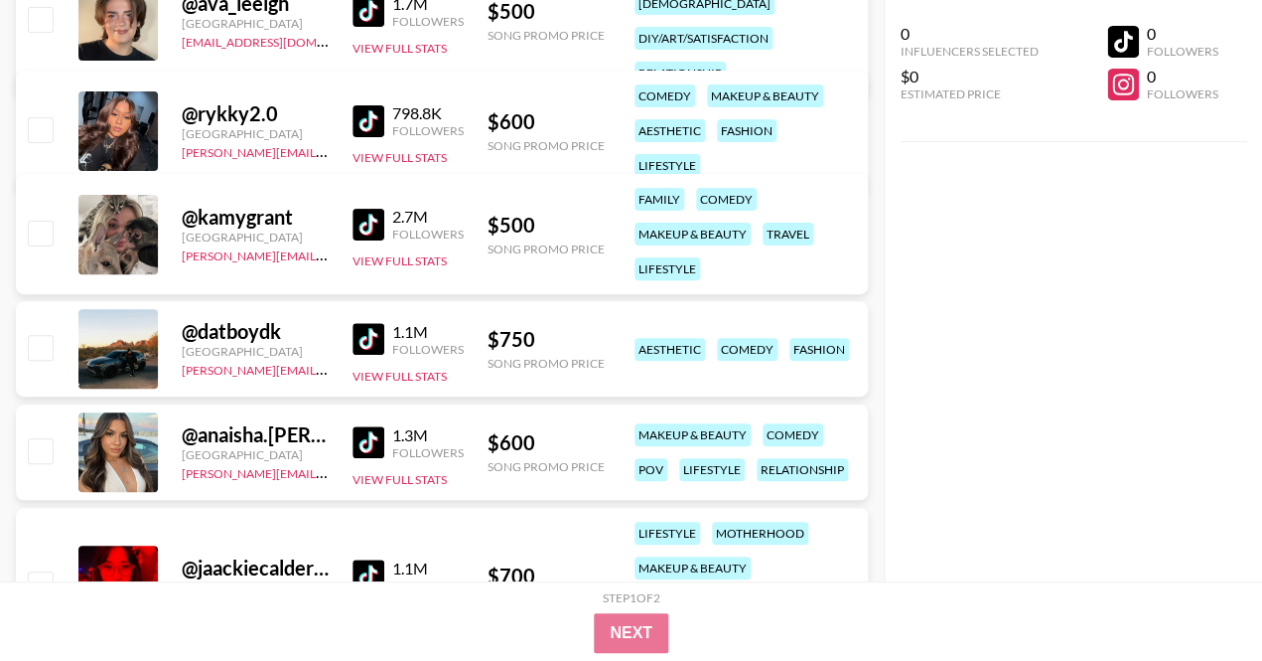
click at [365, 216] on img at bounding box center [369, 225] width 32 height 32
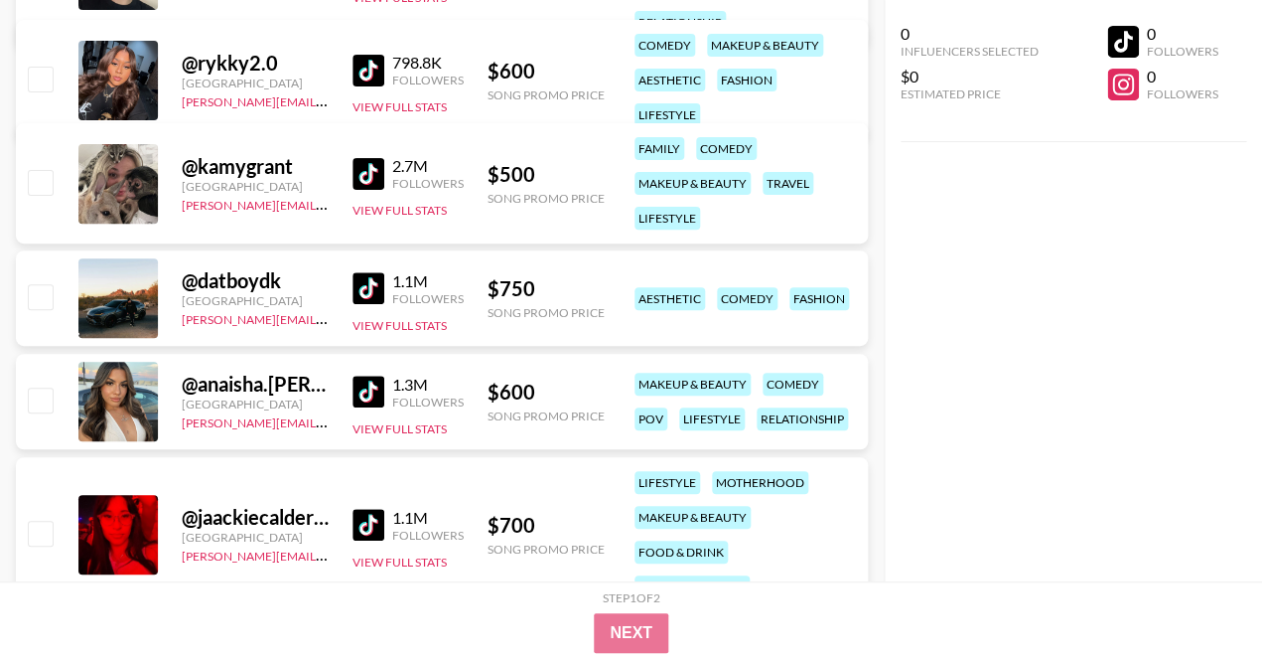
scroll to position [4553, 0]
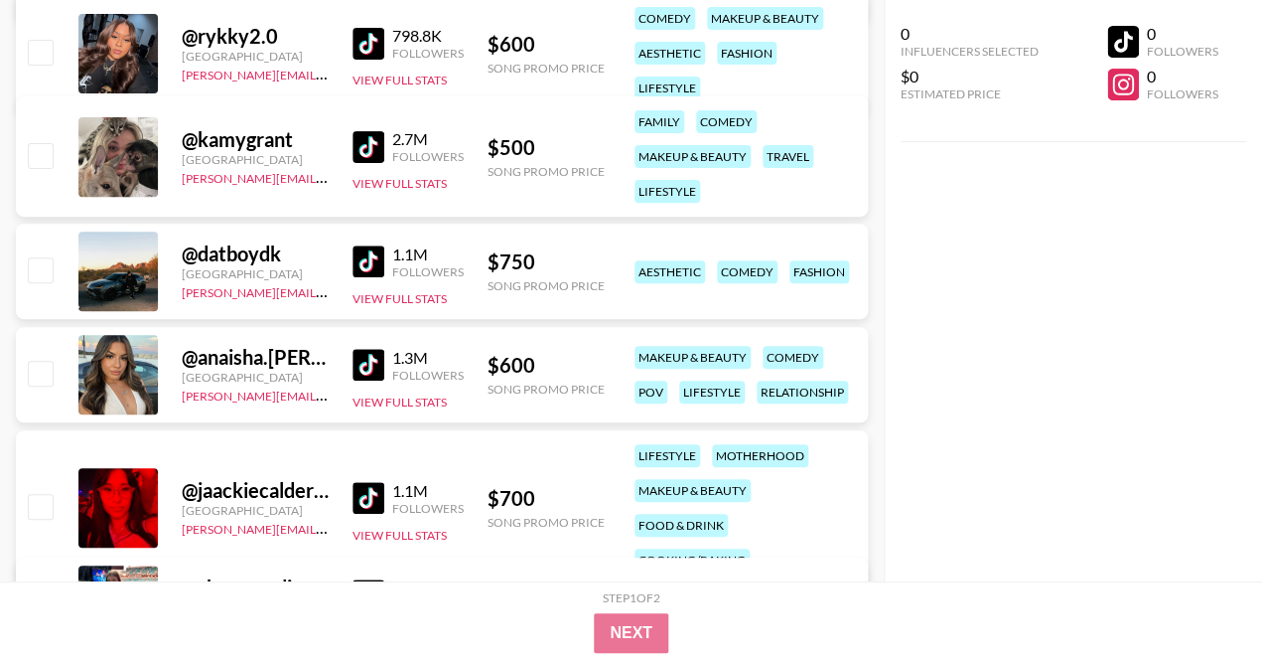
click at [369, 363] on img at bounding box center [369, 365] width 32 height 32
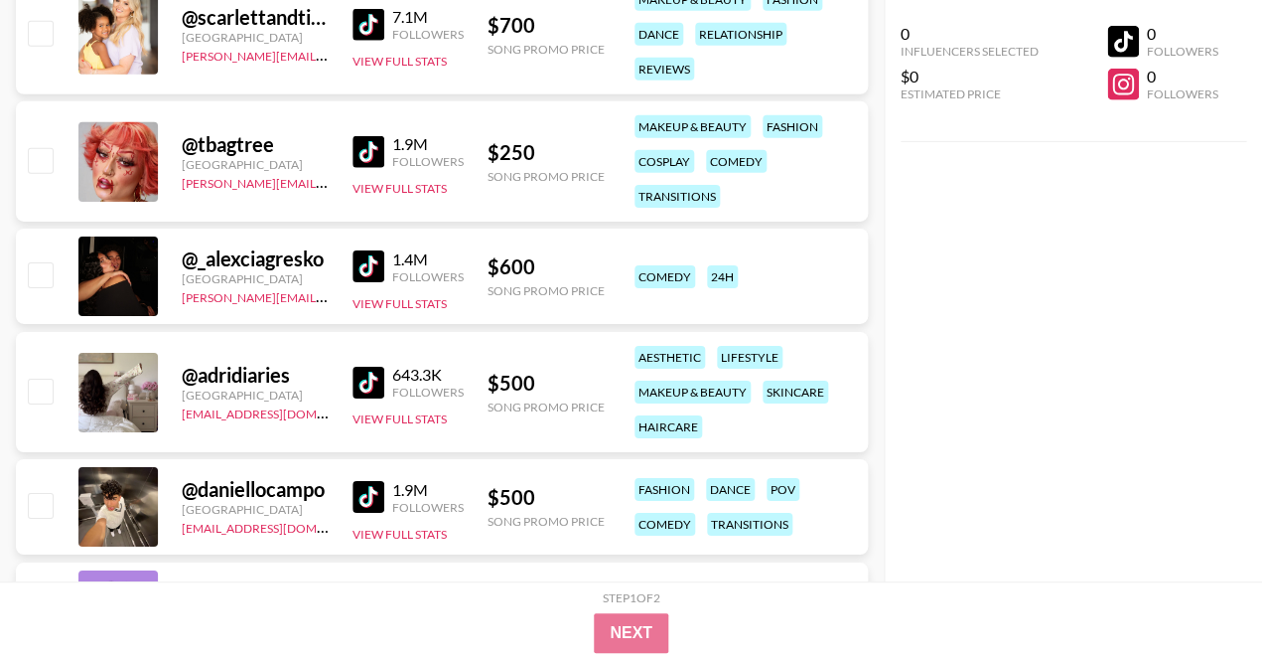
scroll to position [6510, 0]
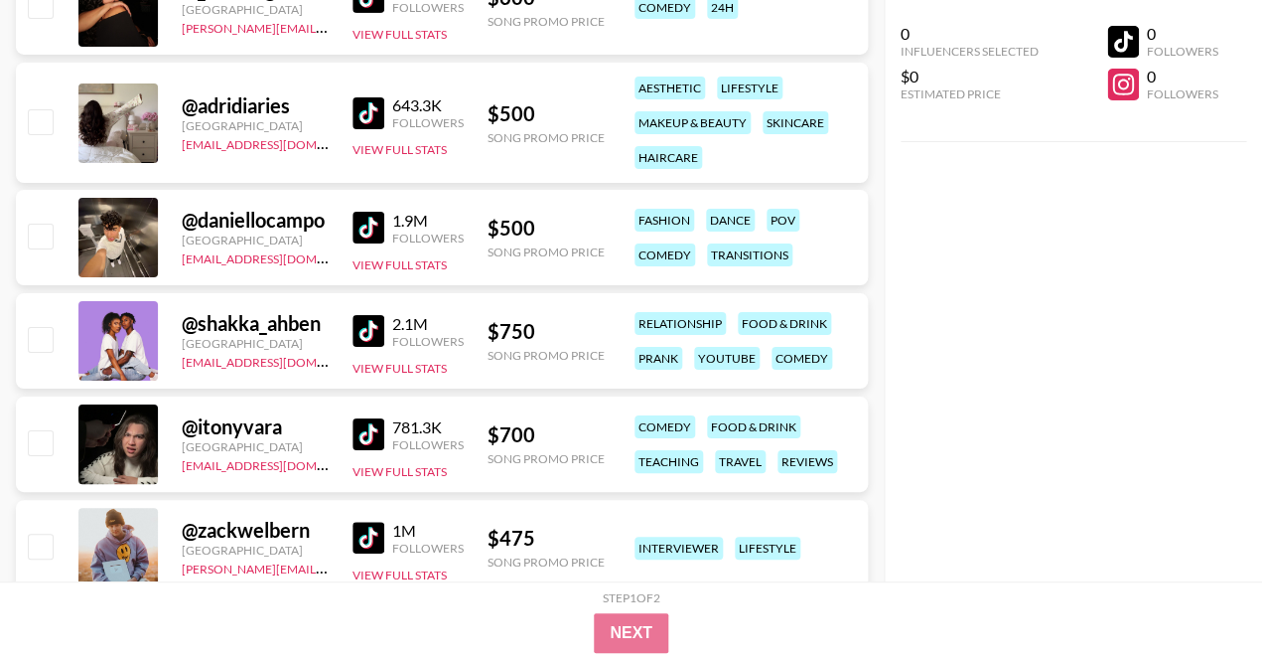
click at [361, 229] on img at bounding box center [369, 228] width 32 height 32
click at [353, 233] on img at bounding box center [369, 228] width 32 height 32
click at [367, 212] on img at bounding box center [369, 228] width 32 height 32
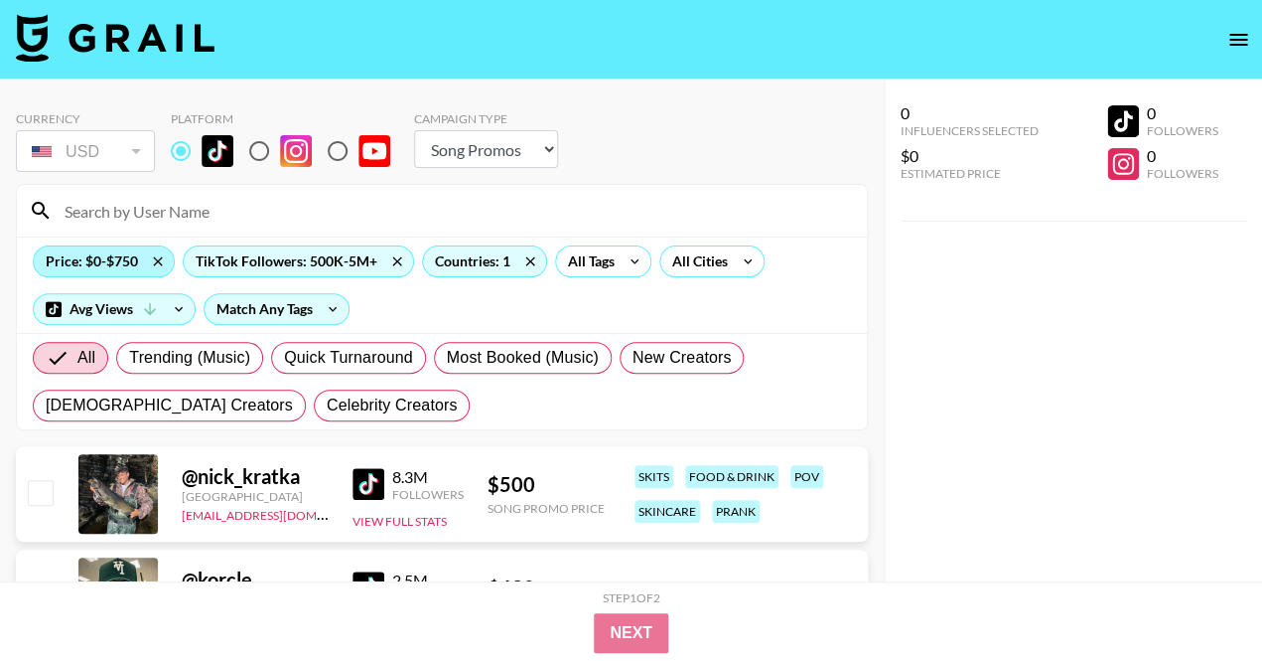
scroll to position [0, 0]
click at [120, 258] on div "Price: $0-$750" at bounding box center [104, 261] width 140 height 30
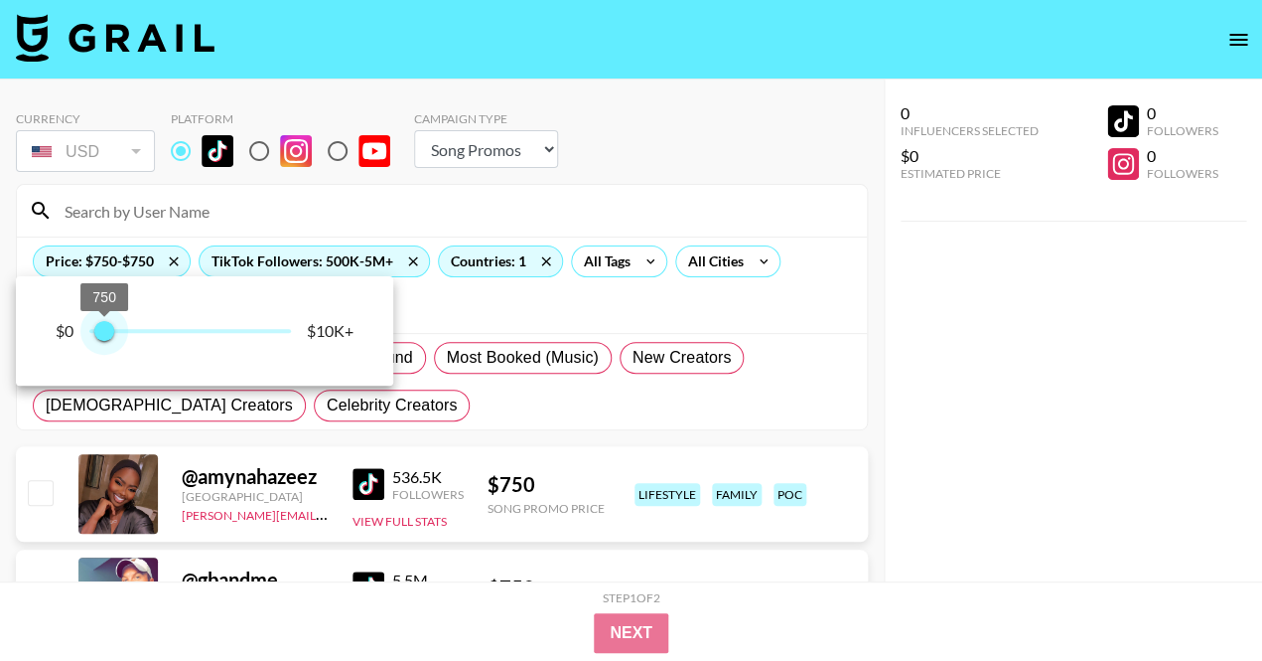
click at [103, 331] on span "750 750" at bounding box center [190, 331] width 202 height 30
type input "0"
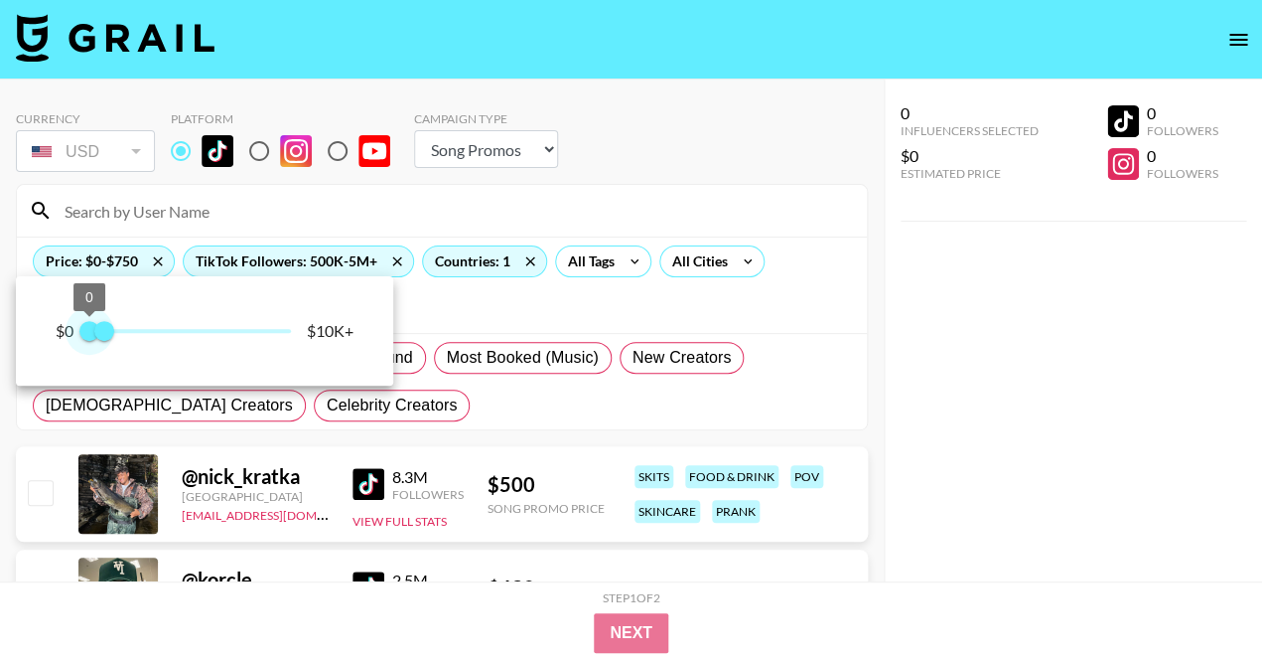
drag, startPoint x: 103, startPoint y: 331, endPoint x: 79, endPoint y: 330, distance: 23.9
click at [89, 330] on span "0 750" at bounding box center [190, 331] width 202 height 30
type input "500"
click at [99, 331] on span "500" at bounding box center [99, 331] width 20 height 20
click at [980, 430] on div at bounding box center [631, 330] width 1262 height 661
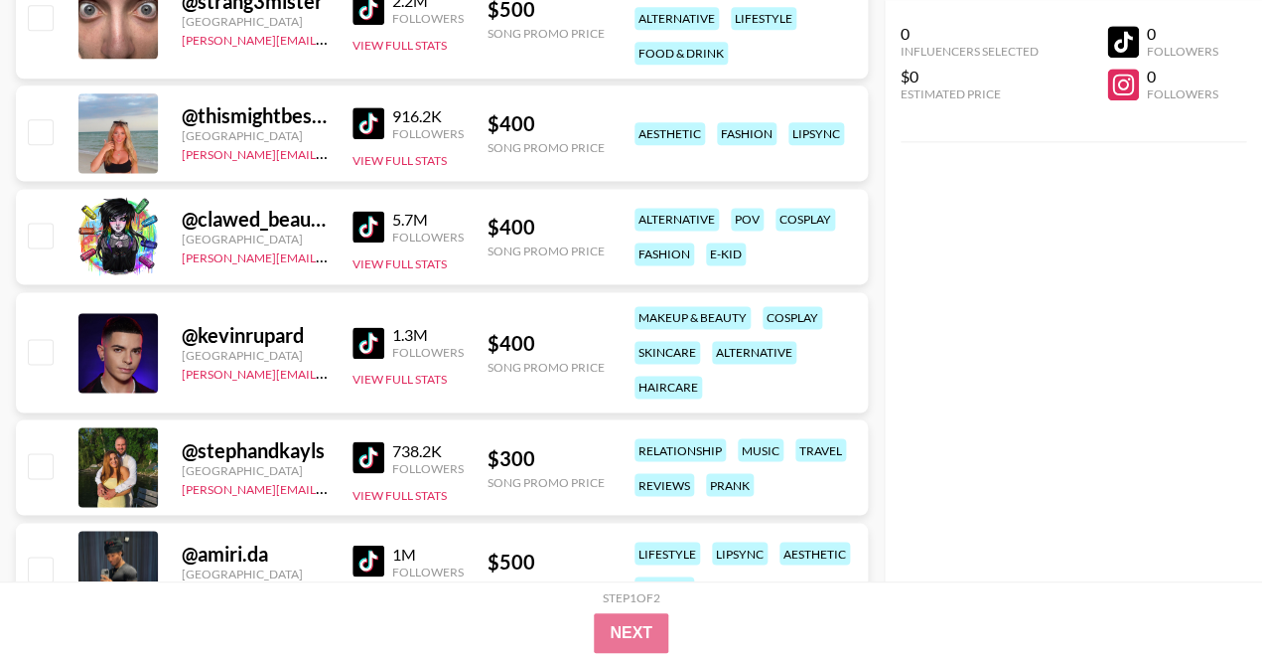
scroll to position [2880, 0]
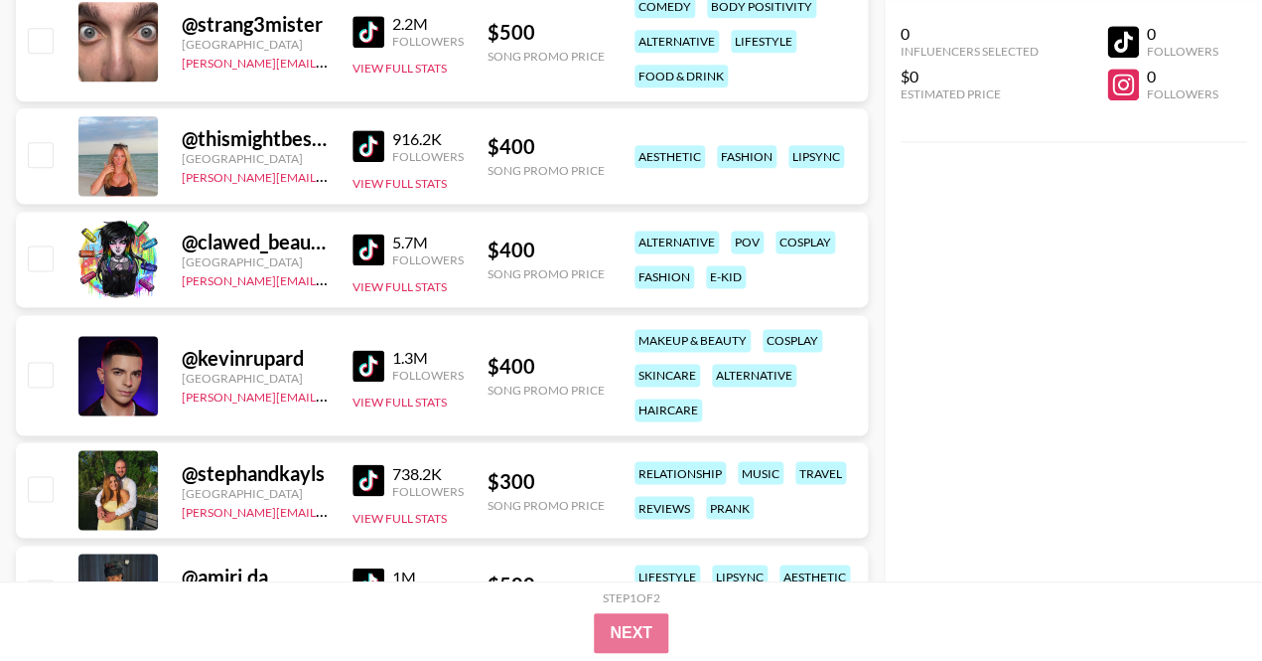
click at [376, 144] on img at bounding box center [369, 146] width 32 height 32
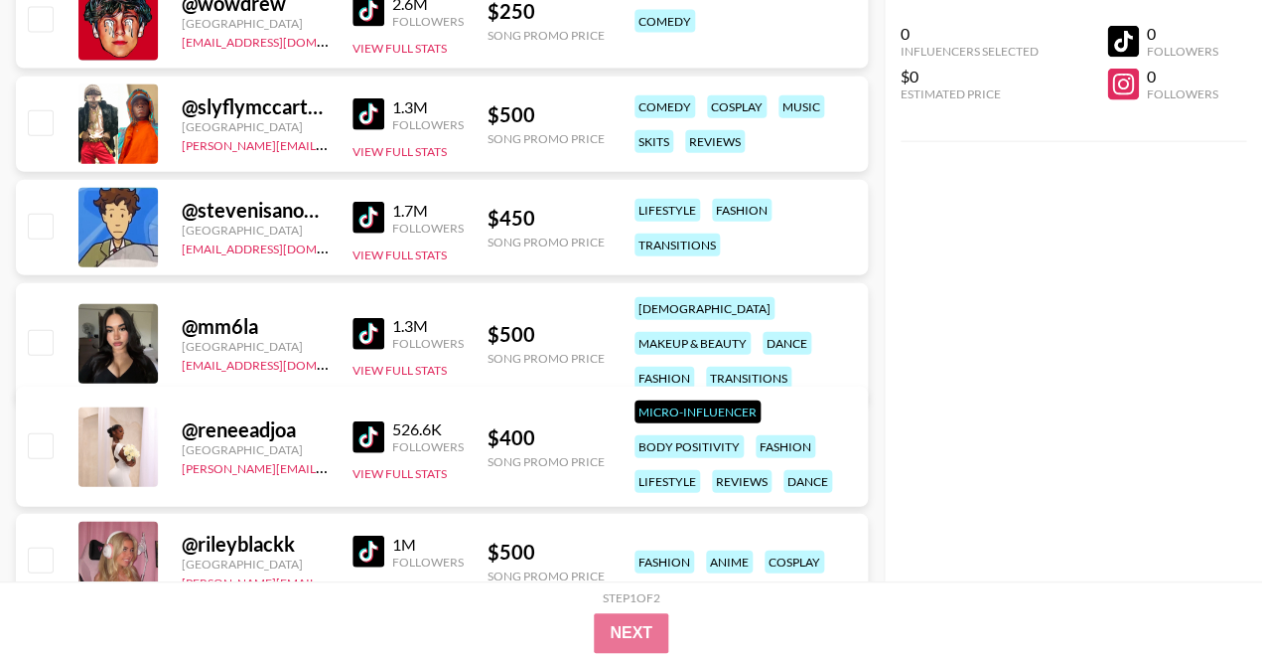
scroll to position [3588, 0]
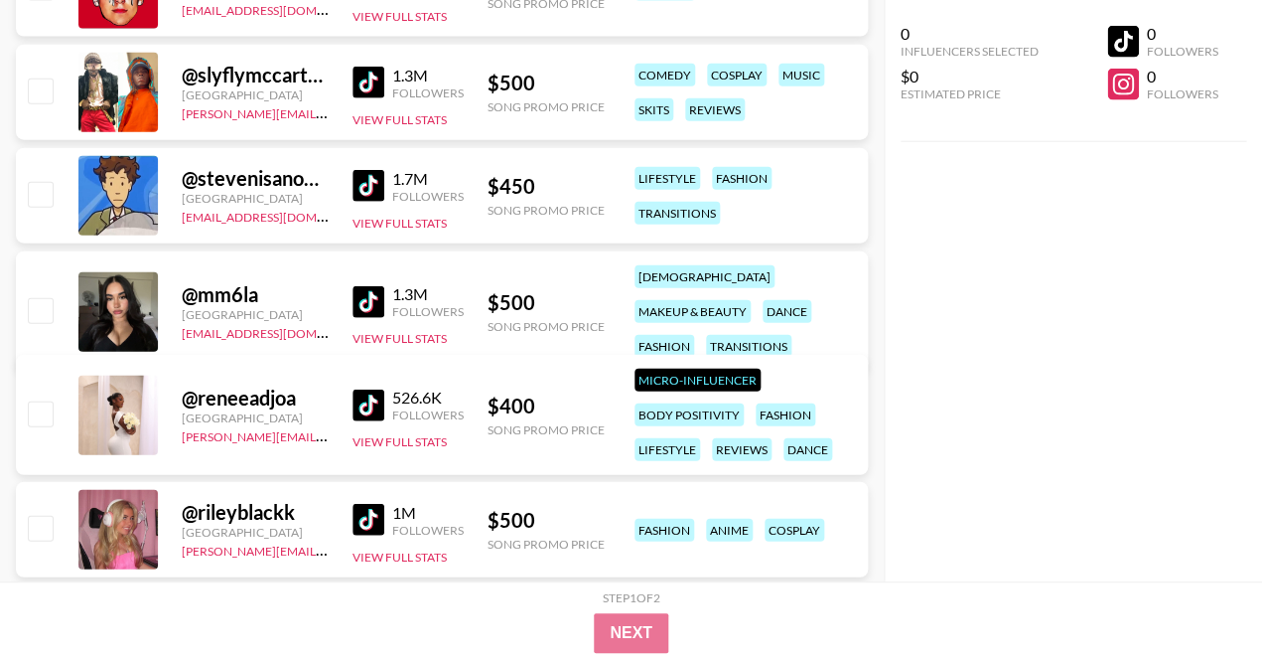
click at [363, 286] on img at bounding box center [369, 302] width 32 height 32
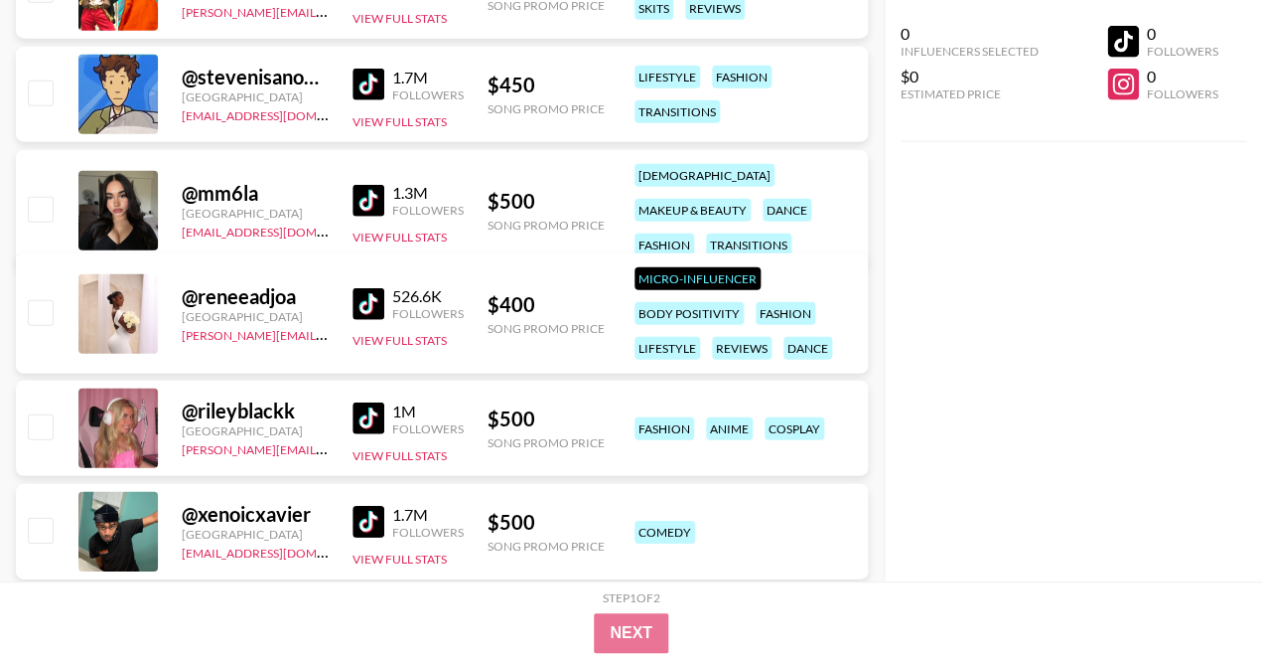
click at [369, 420] on img at bounding box center [369, 418] width 32 height 32
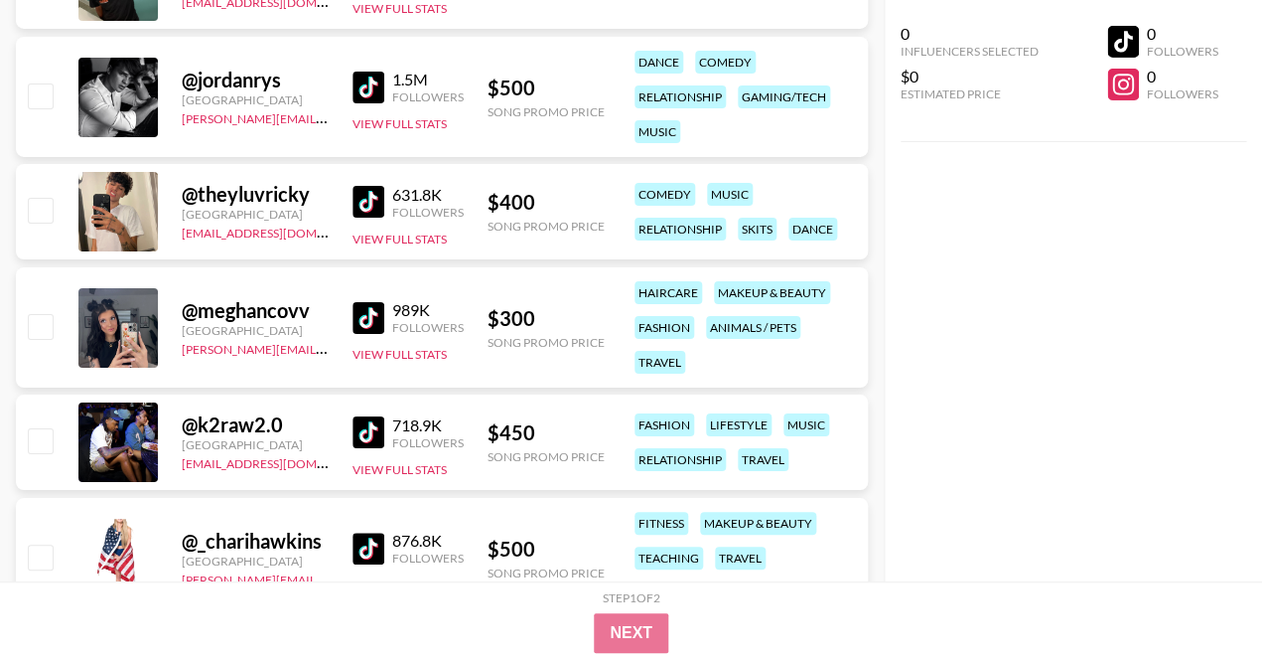
scroll to position [4381, 0]
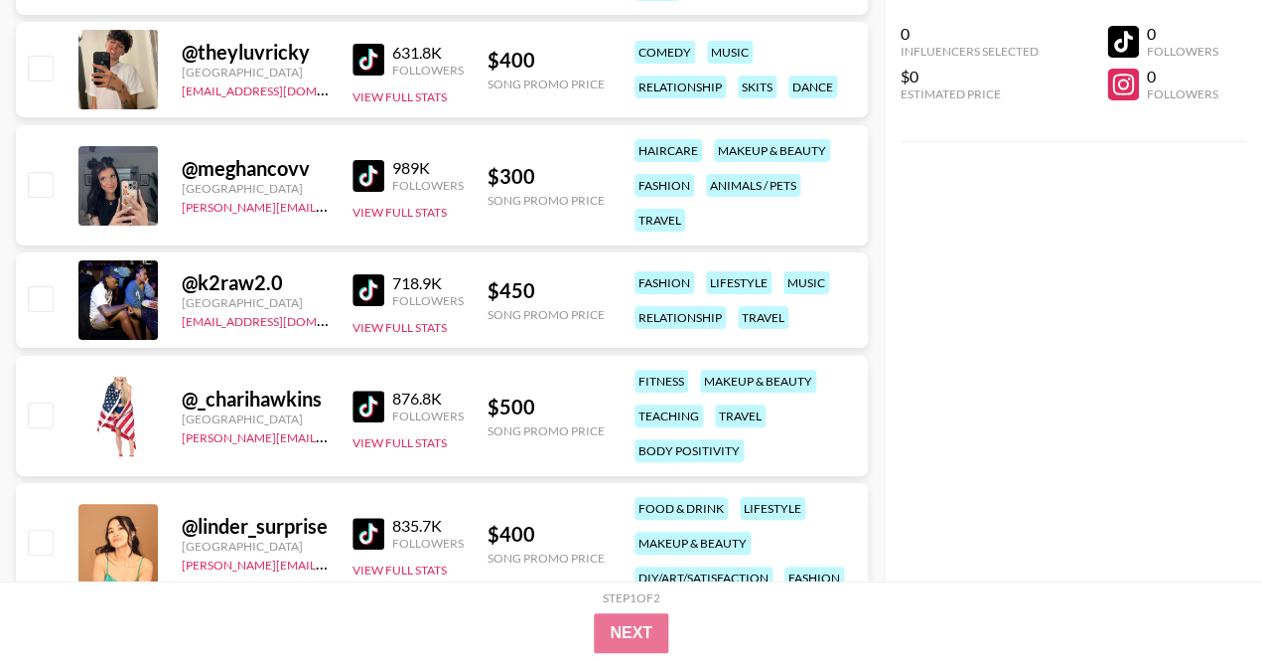
click at [370, 172] on img at bounding box center [369, 176] width 32 height 32
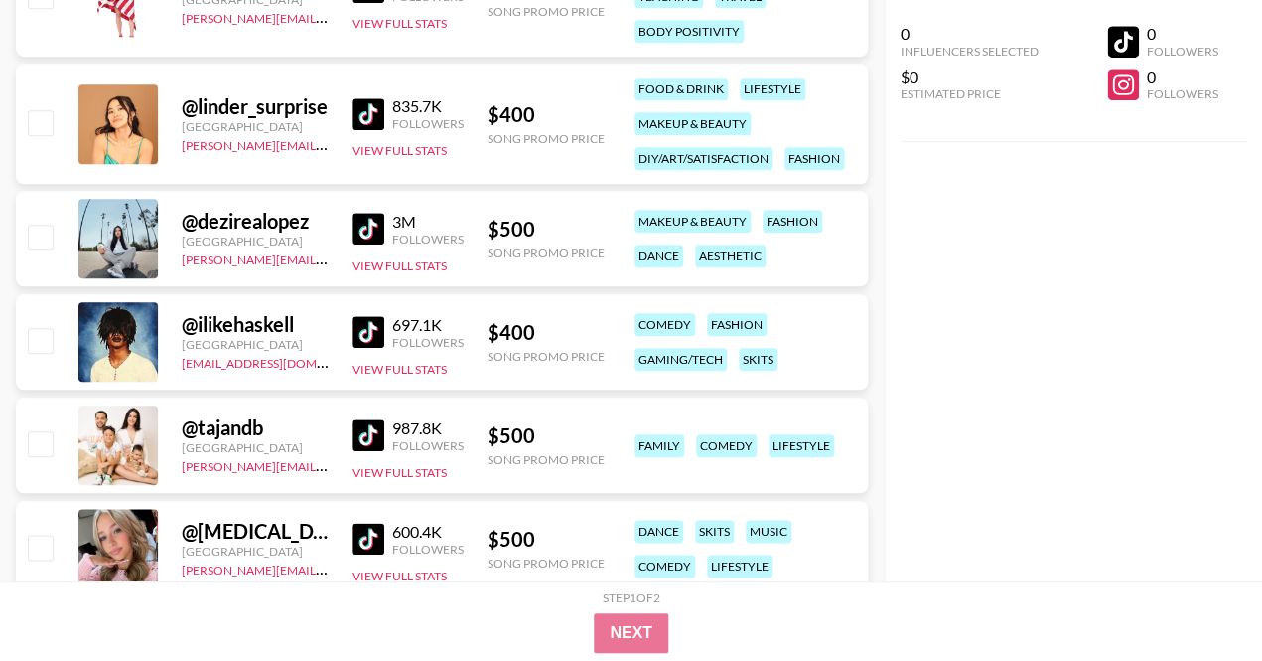
scroll to position [5156, 0]
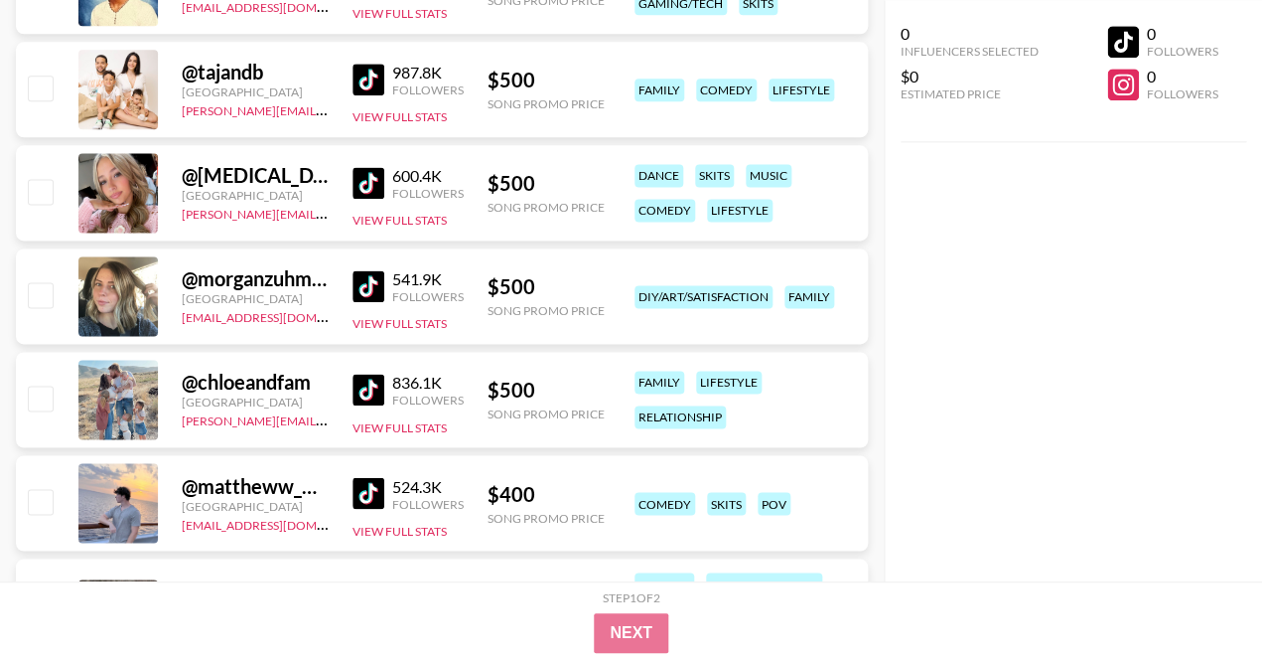
click at [366, 181] on img at bounding box center [369, 183] width 32 height 32
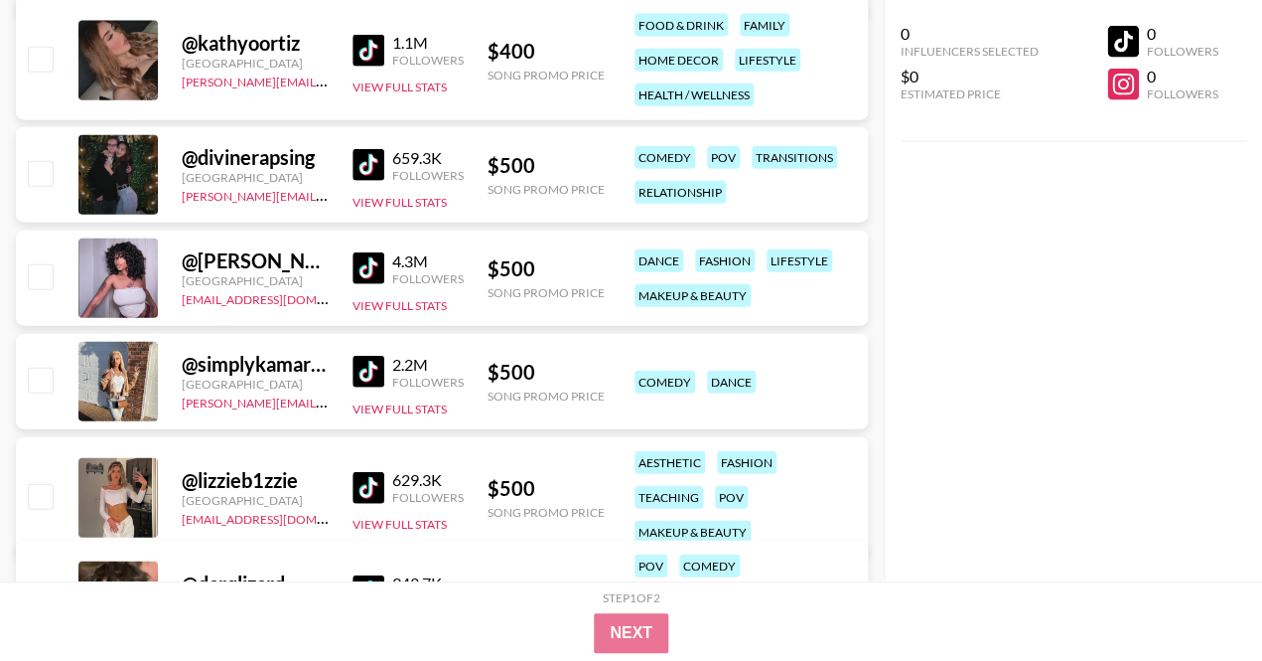
scroll to position [6016, 0]
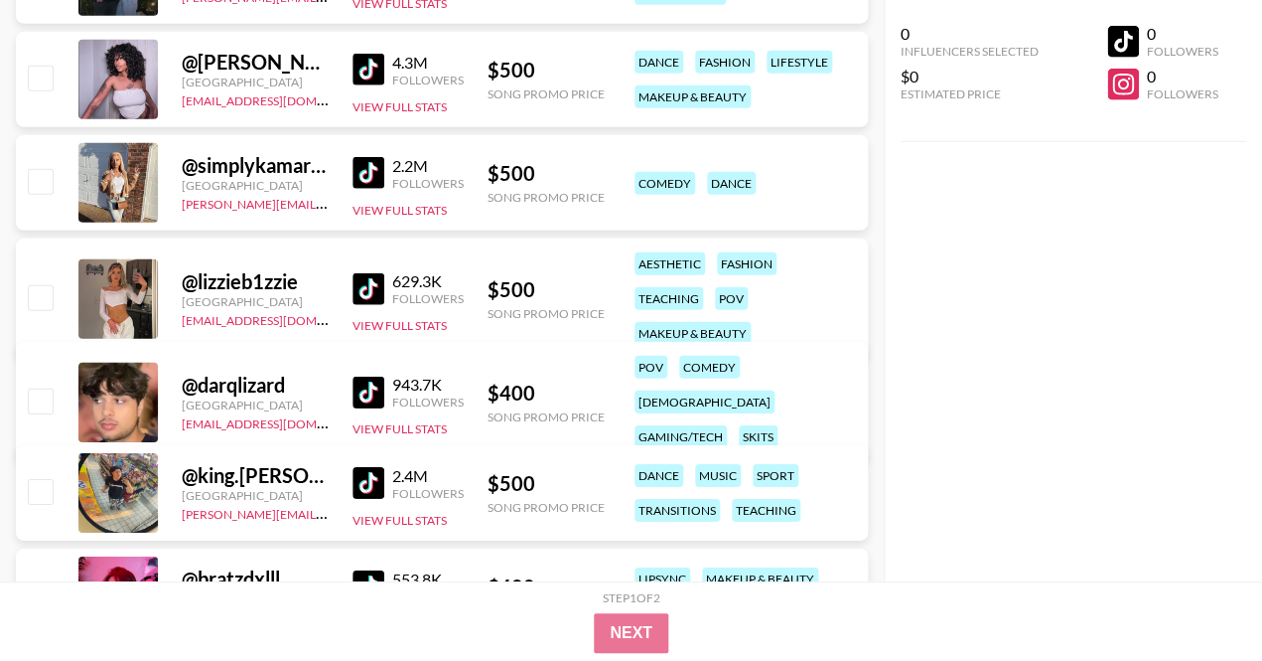
click at [369, 66] on img at bounding box center [369, 70] width 32 height 32
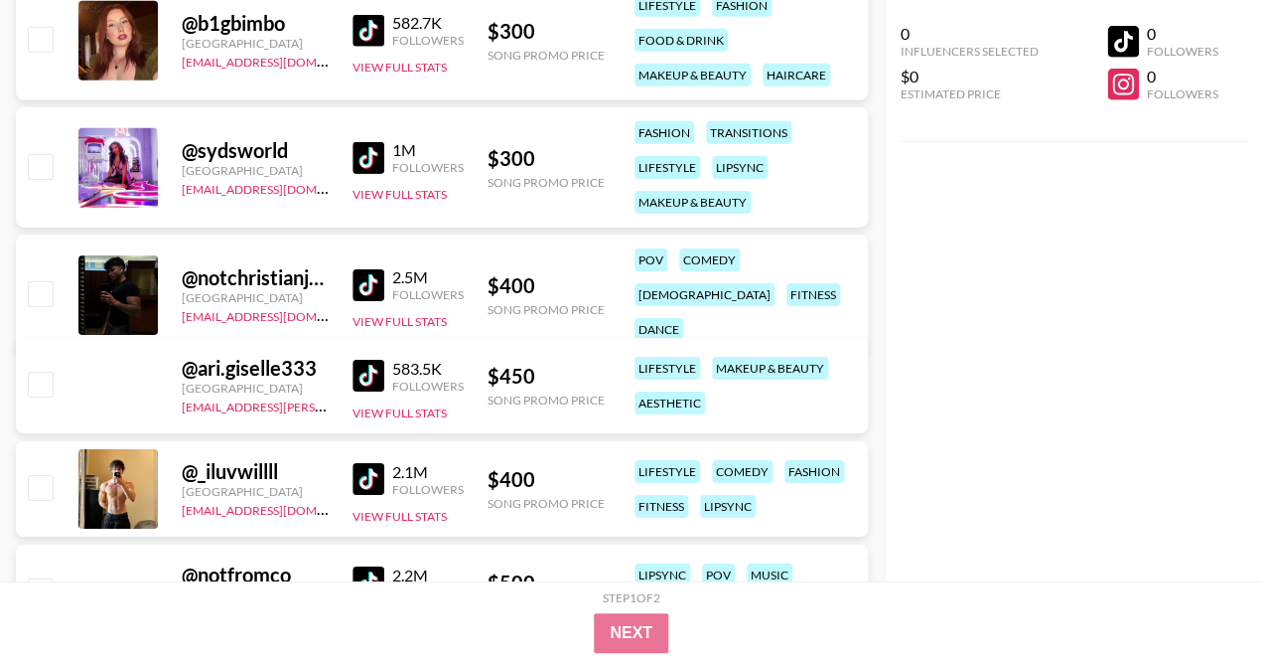
scroll to position [8502, 0]
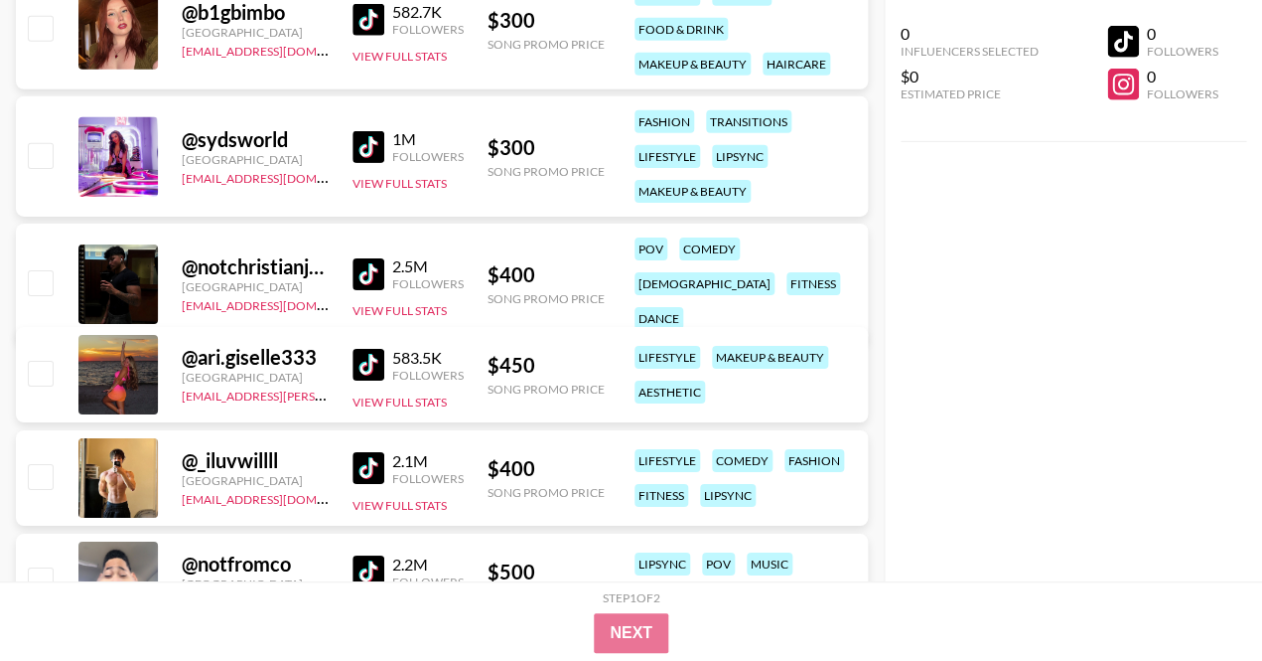
click at [364, 364] on img at bounding box center [369, 365] width 32 height 32
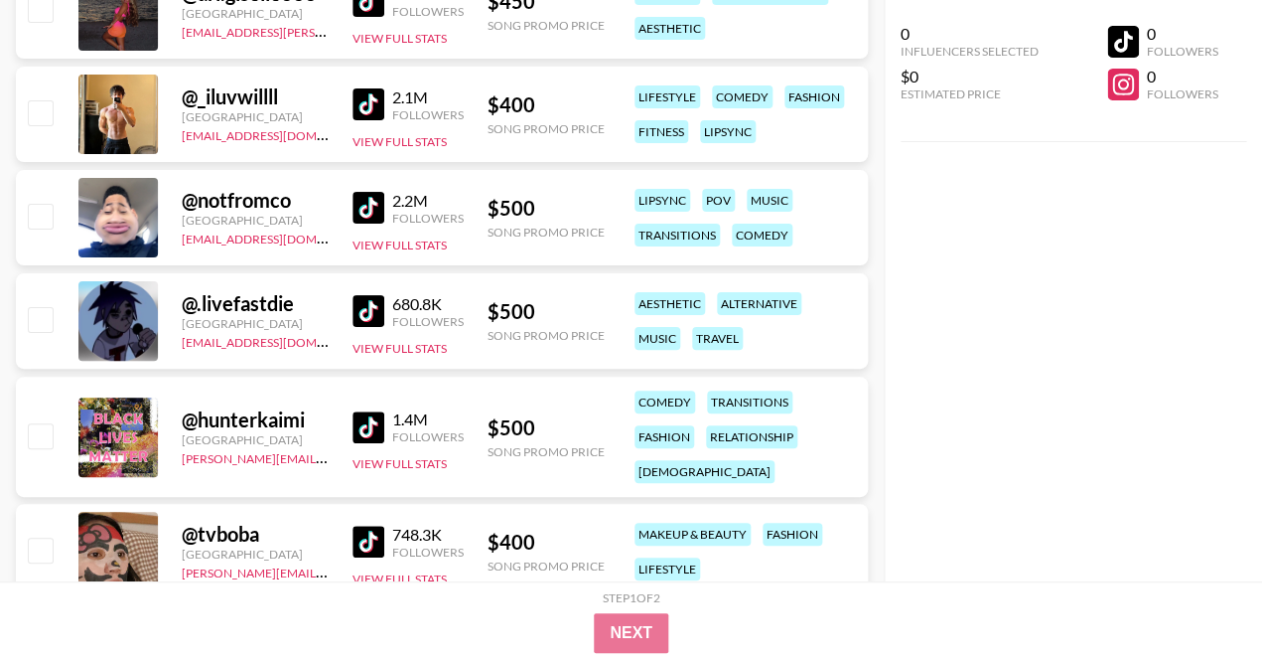
click at [380, 99] on img at bounding box center [369, 104] width 32 height 32
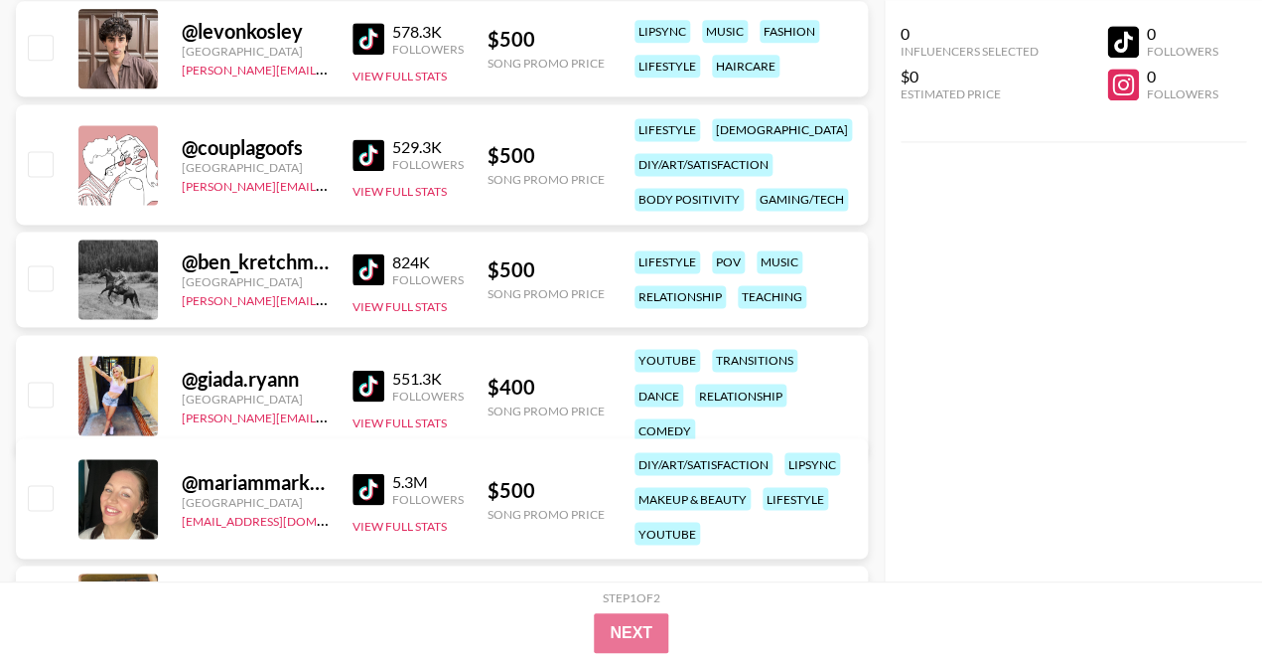
scroll to position [9740, 0]
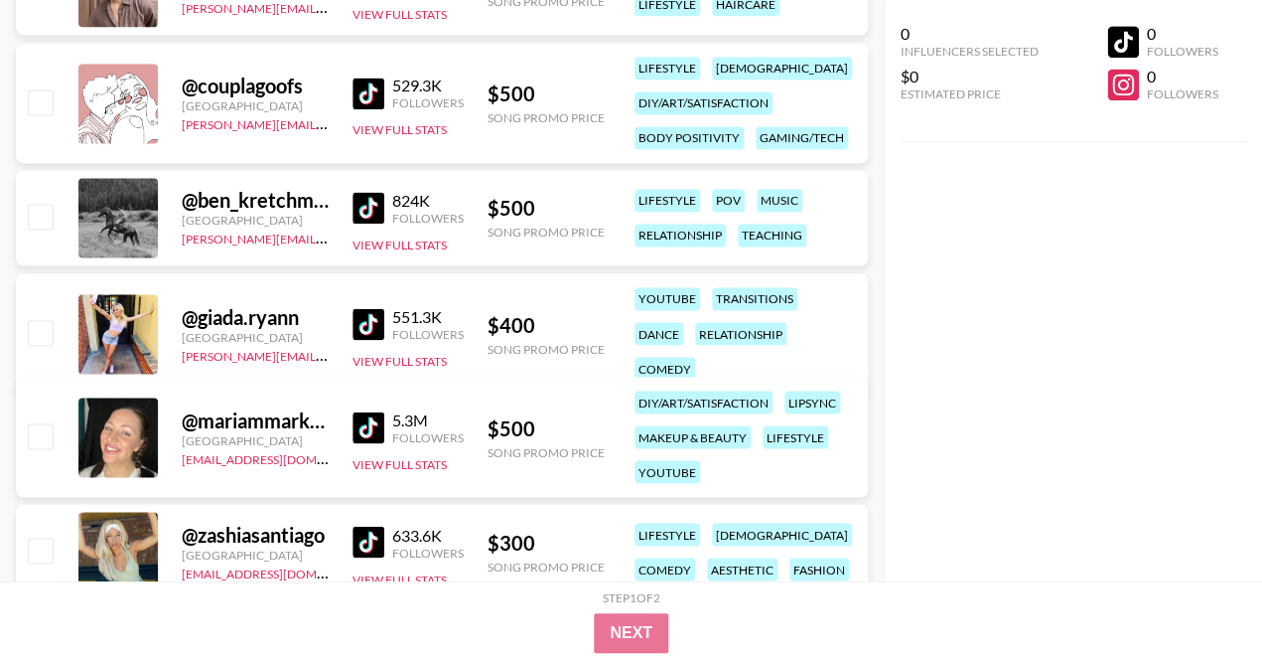
click at [356, 311] on img at bounding box center [369, 324] width 32 height 32
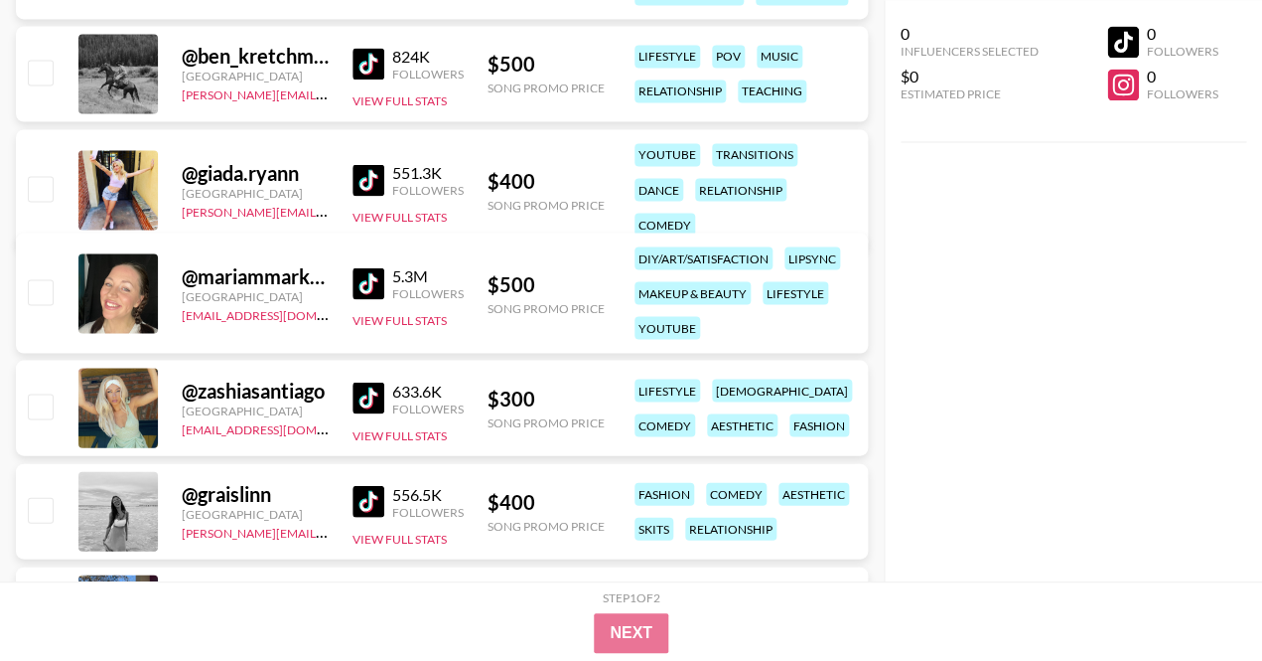
scroll to position [10046, 0]
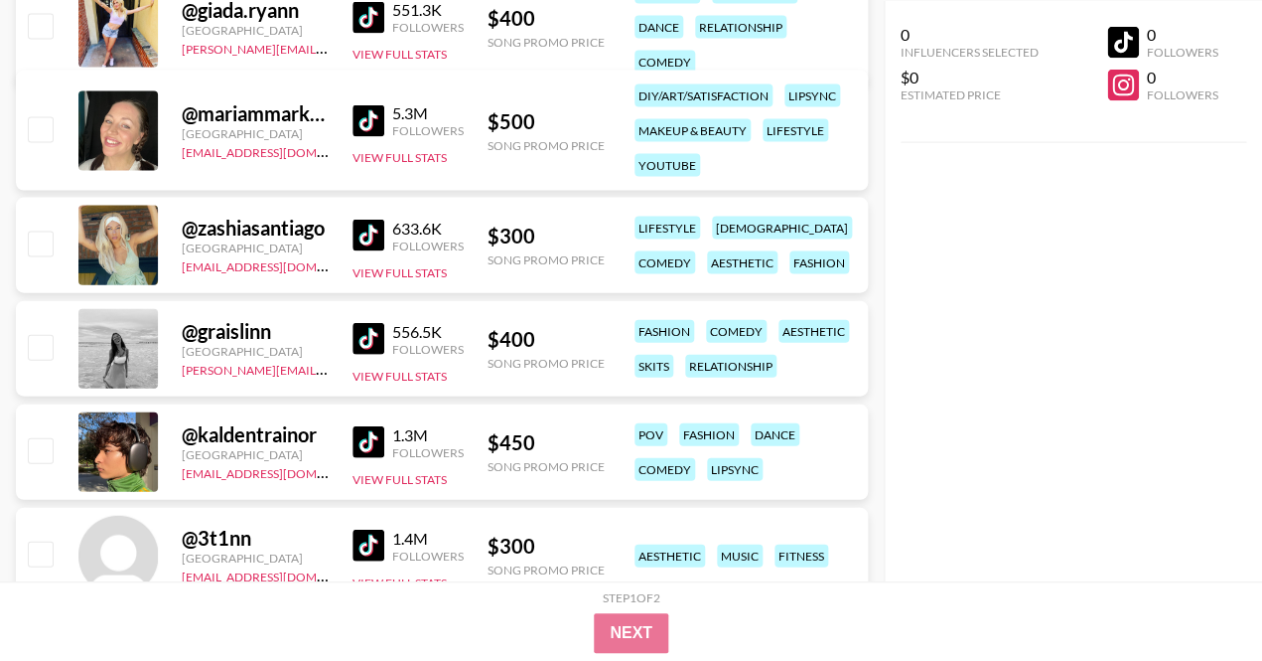
click at [378, 117] on img at bounding box center [369, 121] width 32 height 32
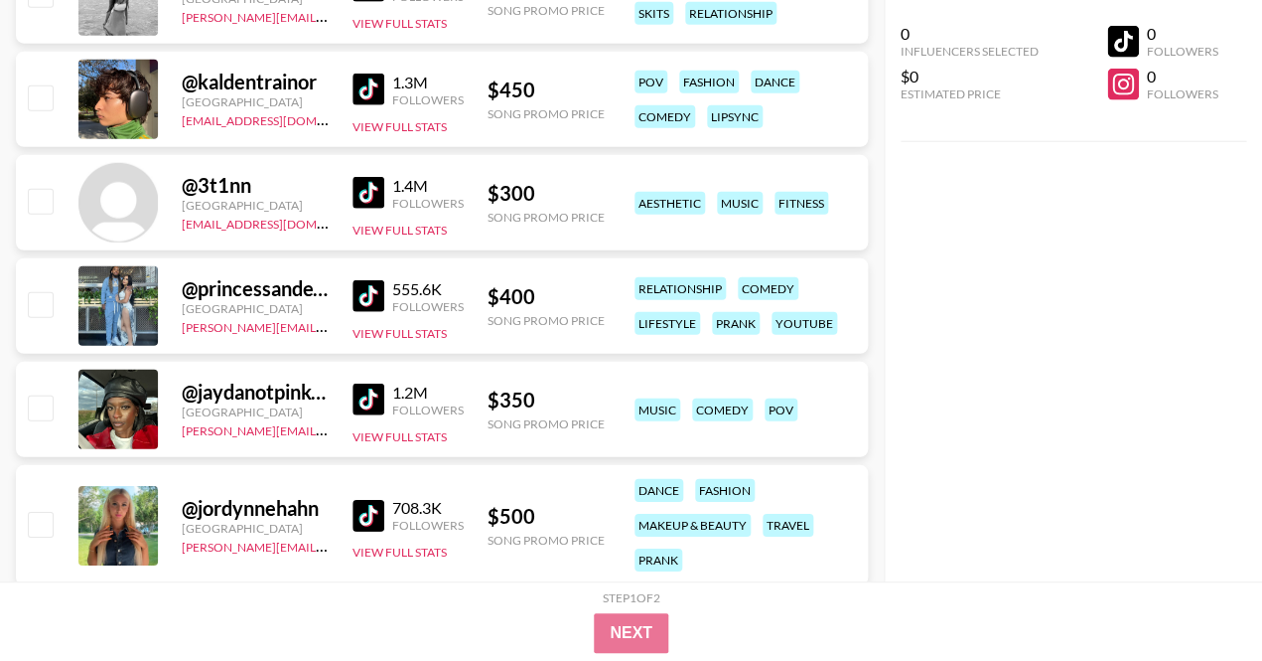
scroll to position [10536, 0]
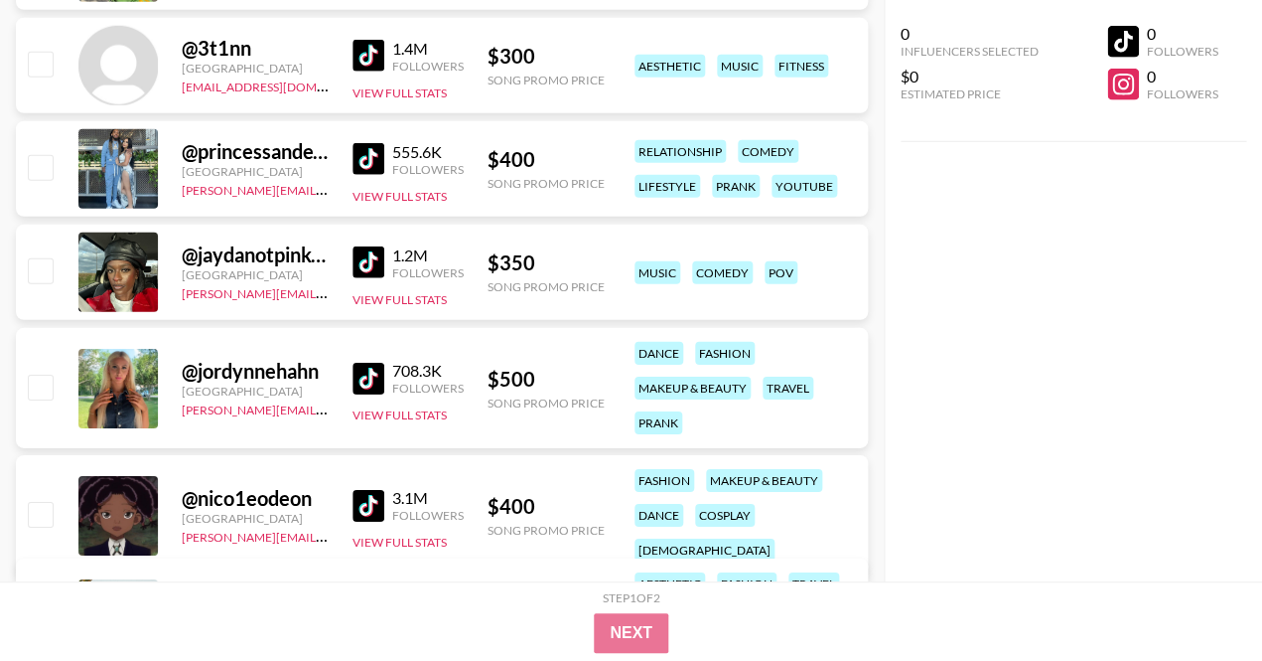
click at [377, 353] on div "708.3K Followers View Full Stats" at bounding box center [408, 388] width 111 height 71
click at [375, 364] on img at bounding box center [369, 379] width 32 height 32
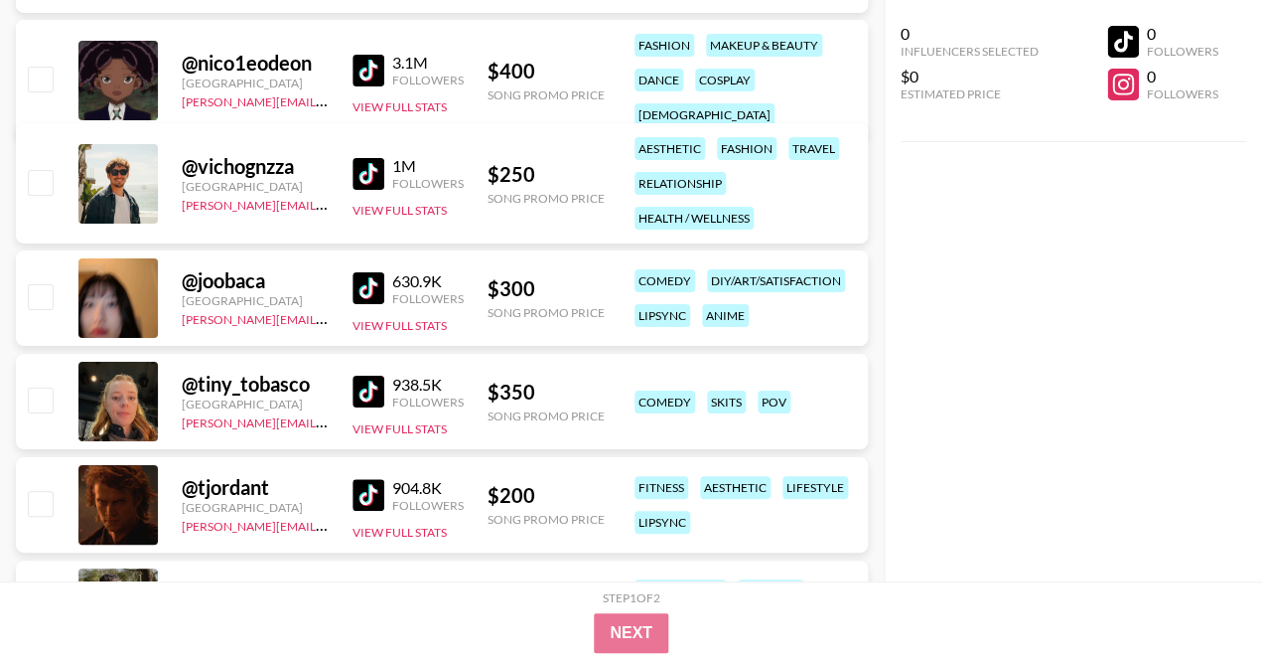
scroll to position [10942, 0]
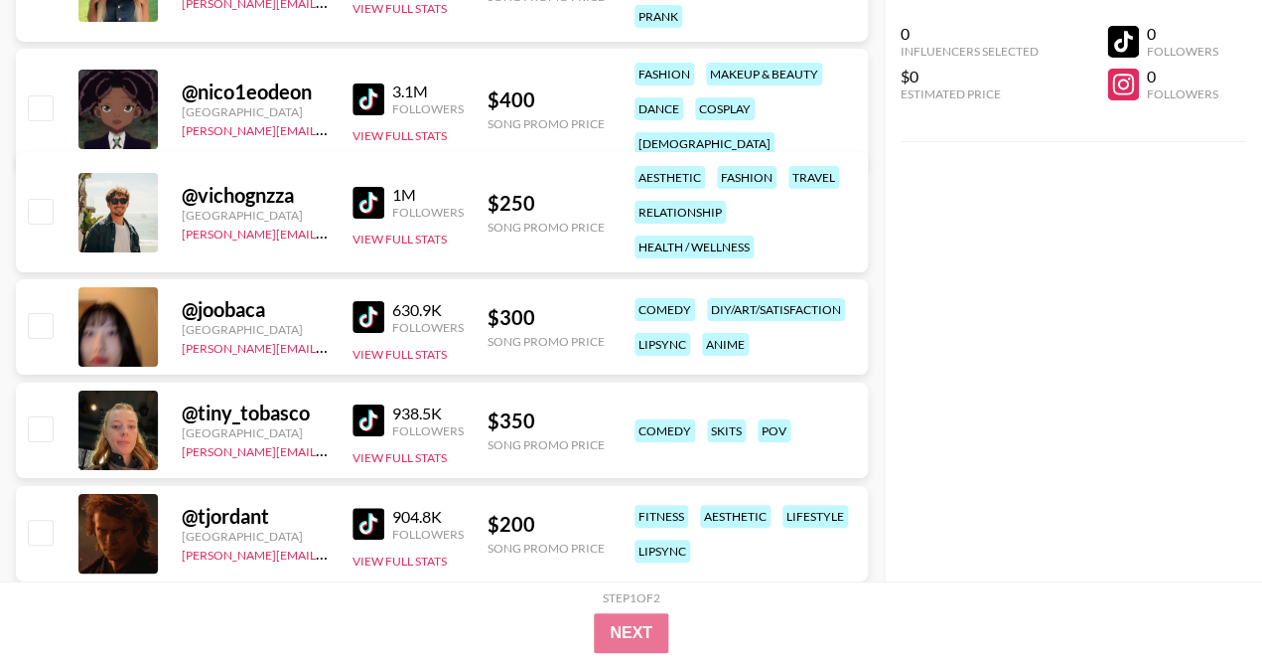
click at [370, 83] on img at bounding box center [369, 99] width 32 height 32
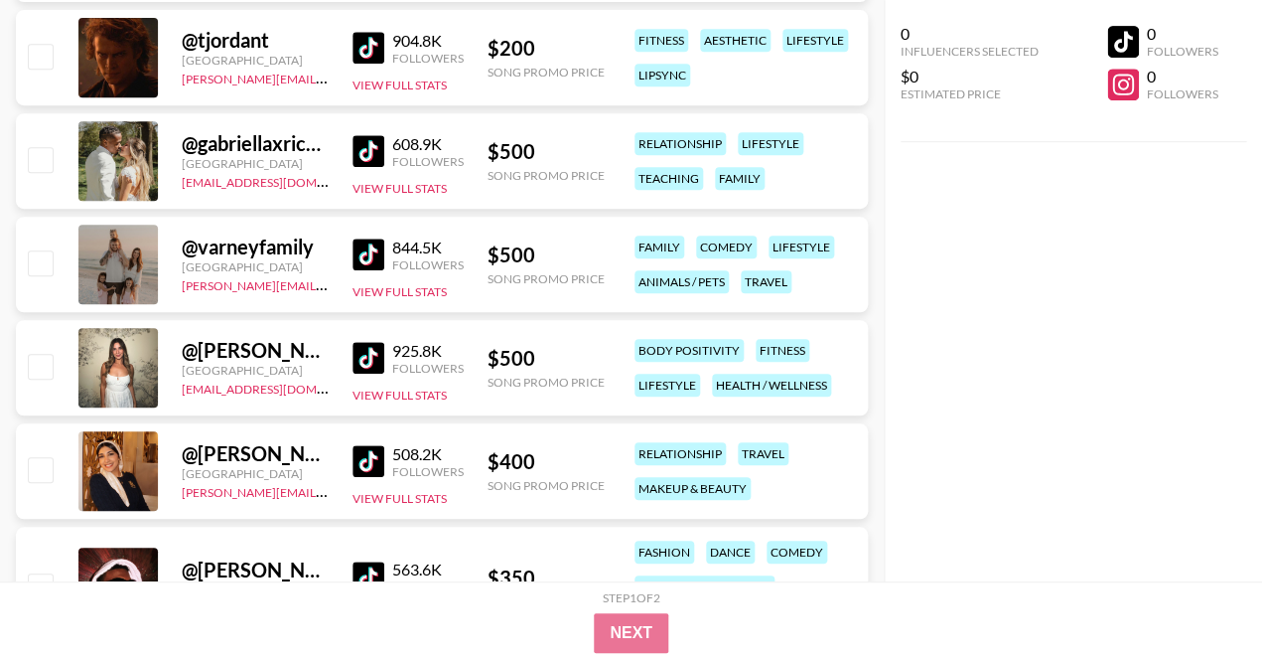
scroll to position [11549, 0]
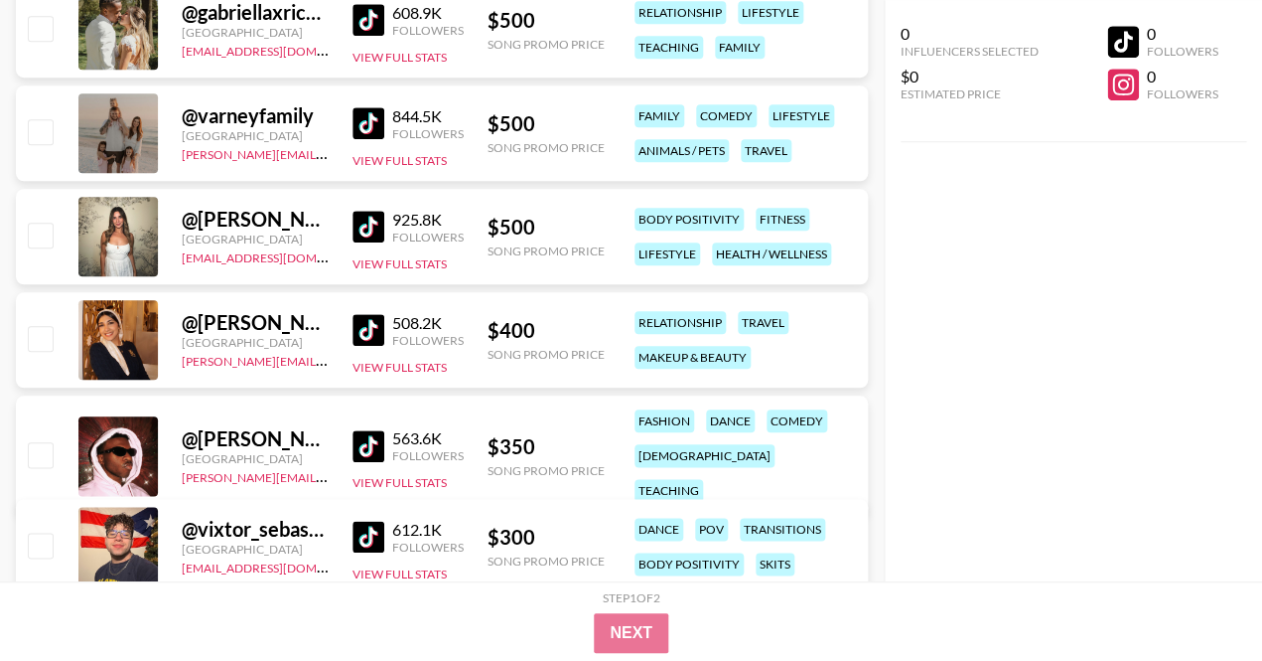
click at [370, 225] on img at bounding box center [369, 227] width 32 height 32
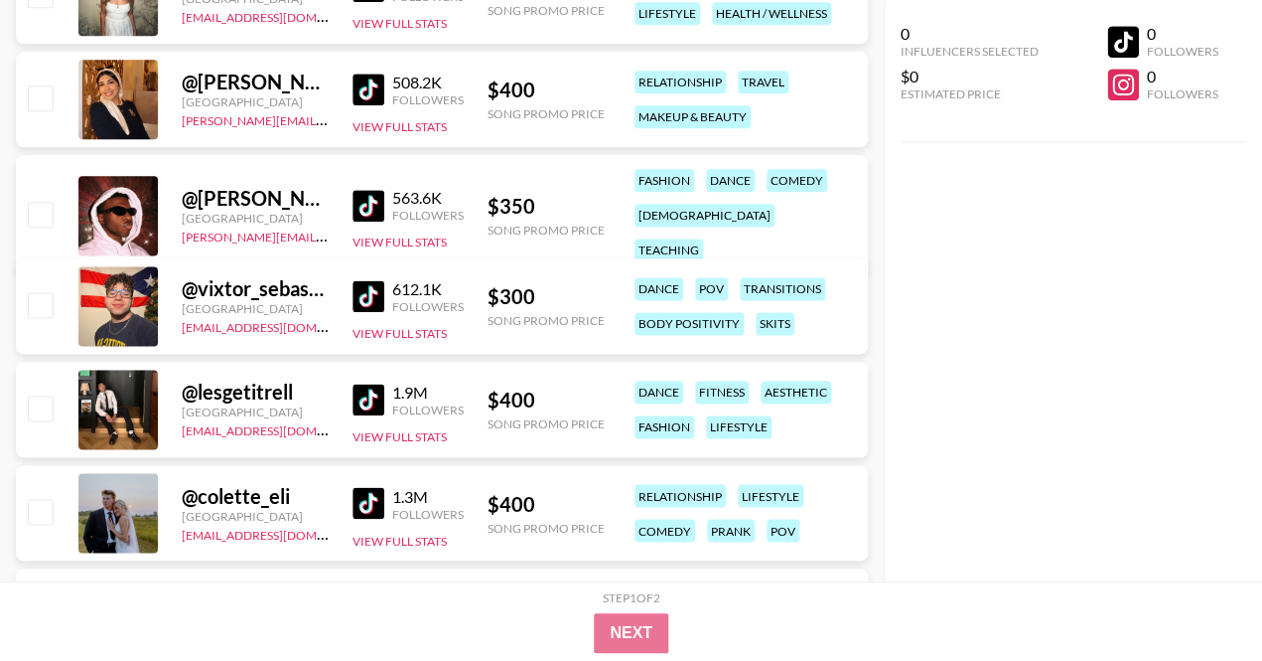
scroll to position [11813, 0]
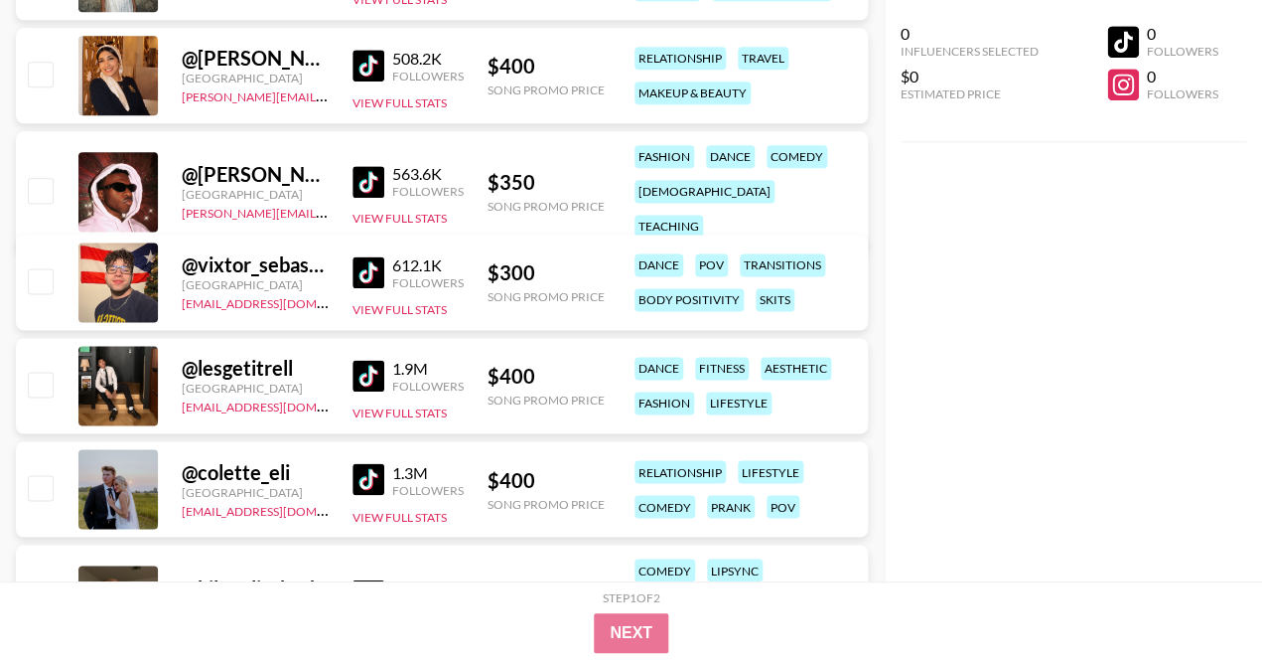
click at [358, 172] on img at bounding box center [369, 182] width 32 height 32
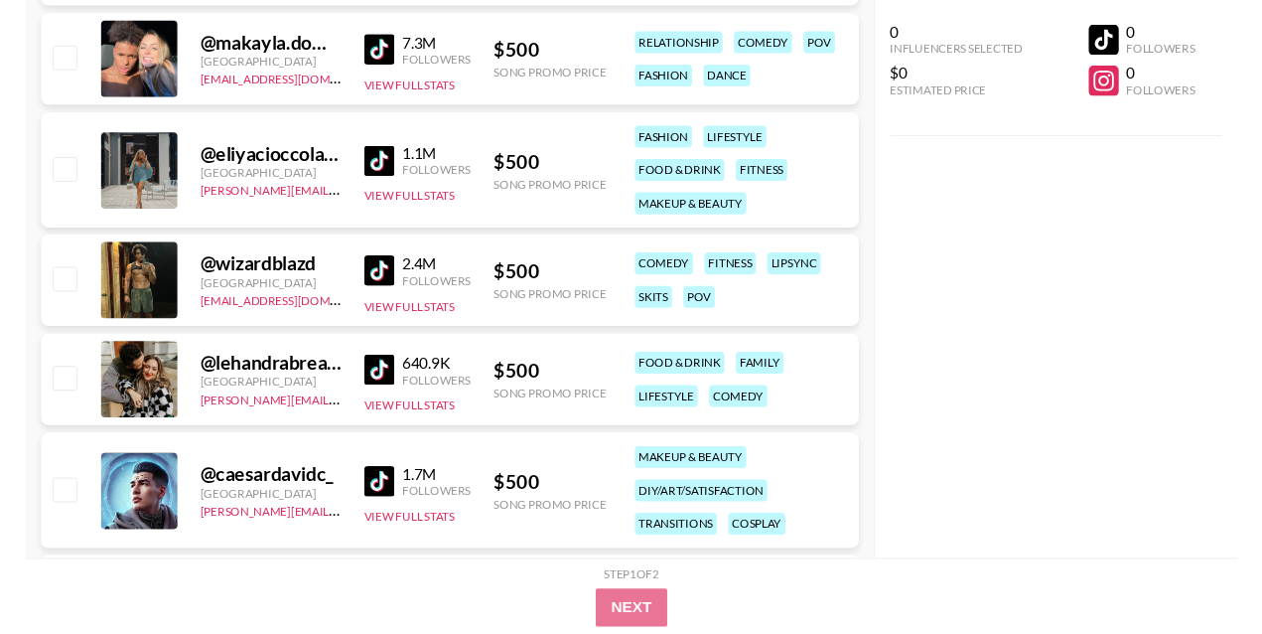
scroll to position [13061, 0]
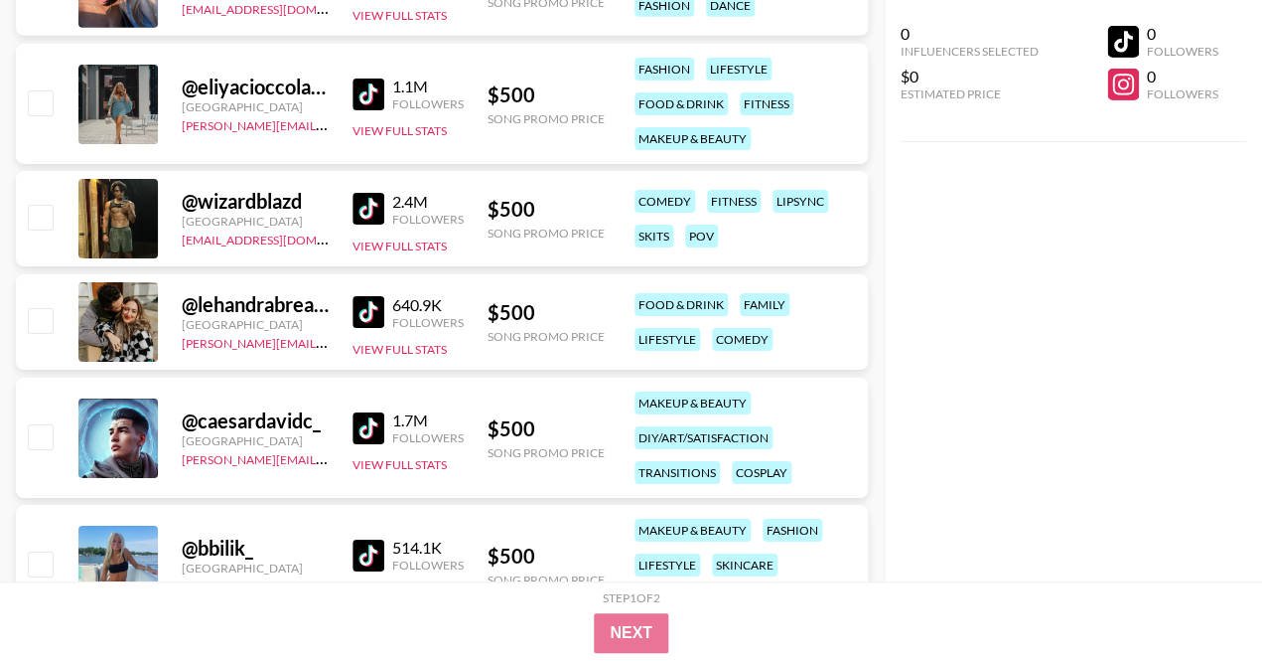
click at [377, 202] on img at bounding box center [369, 209] width 32 height 32
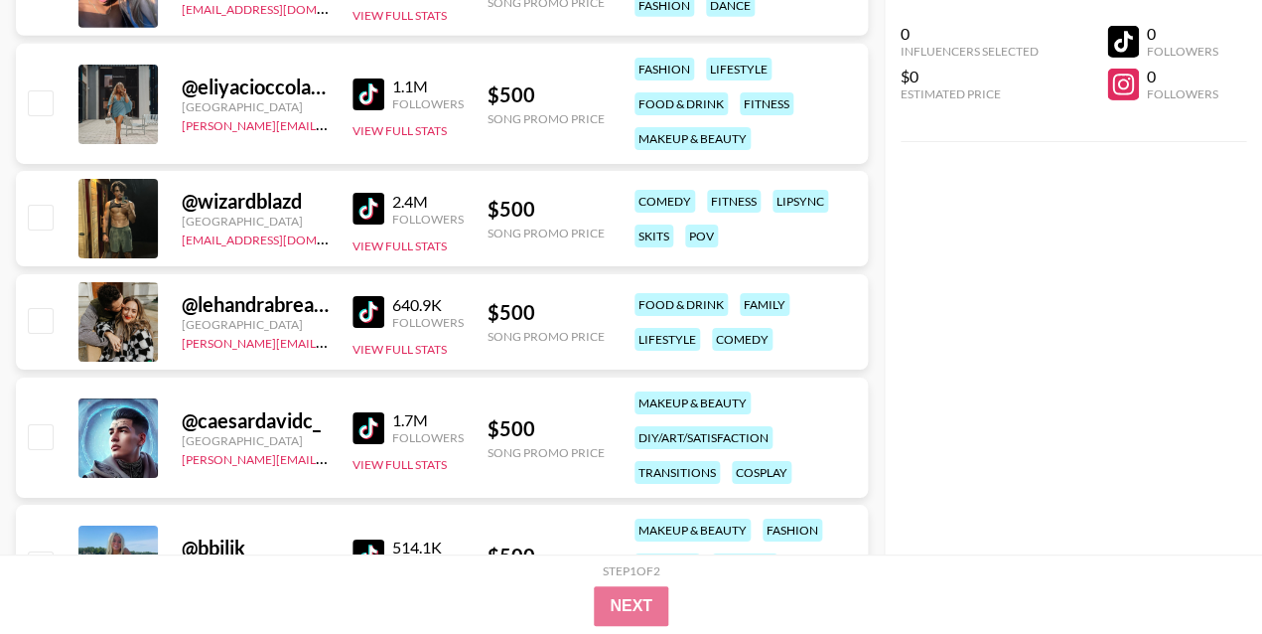
click at [944, 187] on div "0 Influencers Selected $0 Estimated Price 0 Followers 0 Followers" at bounding box center [1073, 277] width 378 height 554
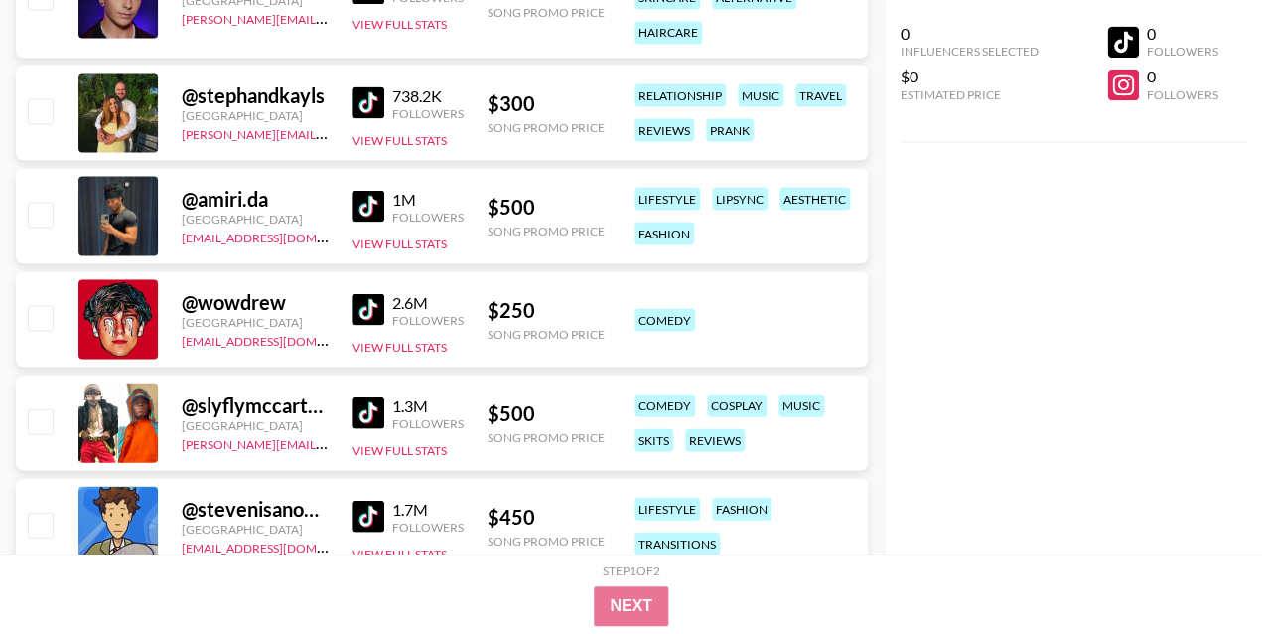
scroll to position [2749, 0]
